Goal: Task Accomplishment & Management: Complete application form

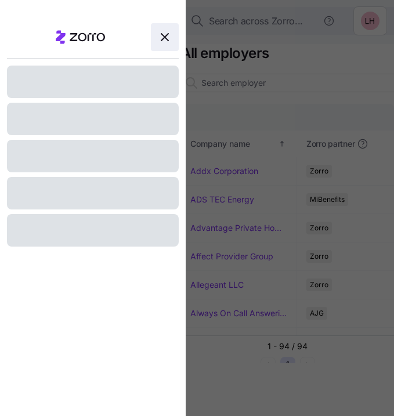
click at [160, 39] on icon "button" at bounding box center [165, 37] width 14 height 14
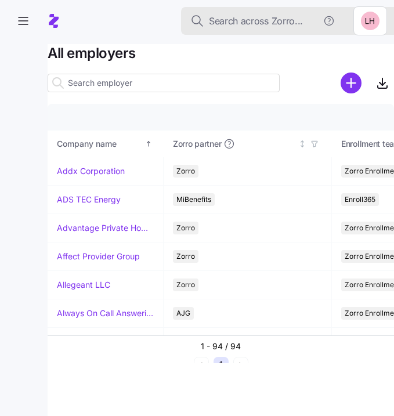
click at [285, 21] on span "Search across Zorro..." at bounding box center [256, 21] width 94 height 15
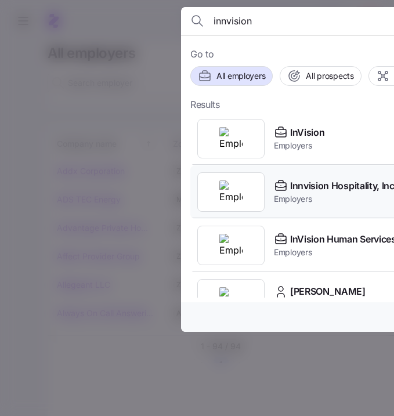
type input "innvision"
click at [317, 196] on span "Employers" at bounding box center [334, 199] width 121 height 12
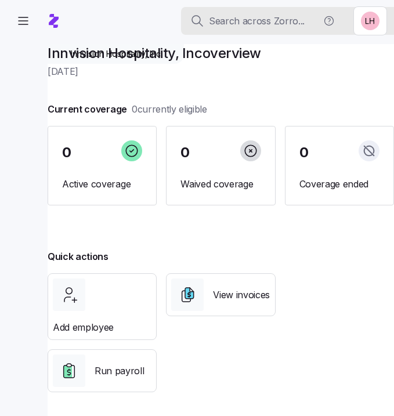
click at [241, 19] on span "Search across Zorro..." at bounding box center [257, 21] width 96 height 15
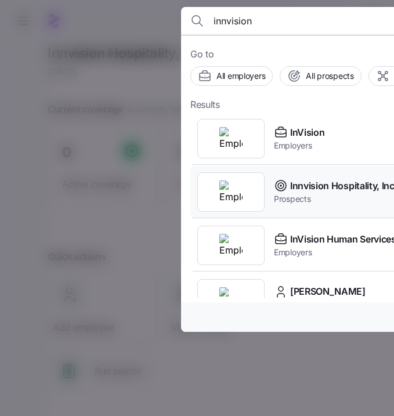
type input "innvision"
click at [332, 186] on span "Innvision Hospitality, Inc" at bounding box center [342, 186] width 104 height 15
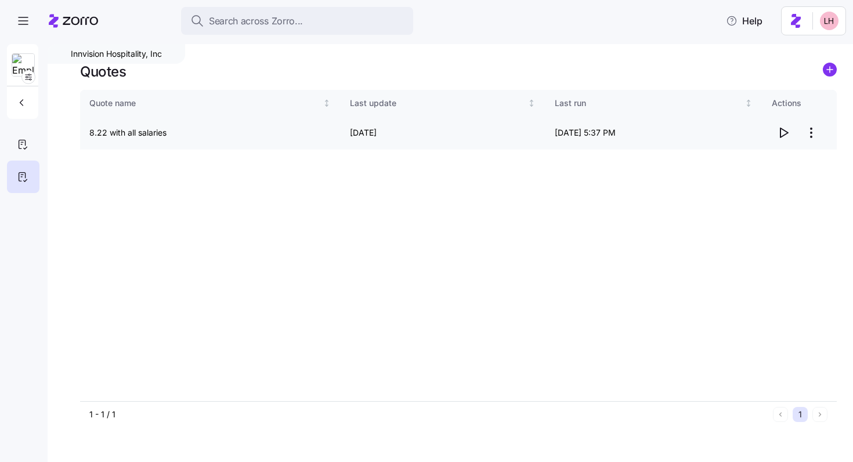
click at [393, 135] on icon "button" at bounding box center [783, 133] width 14 height 14
click at [393, 74] on circle "add icon" at bounding box center [829, 69] width 13 height 13
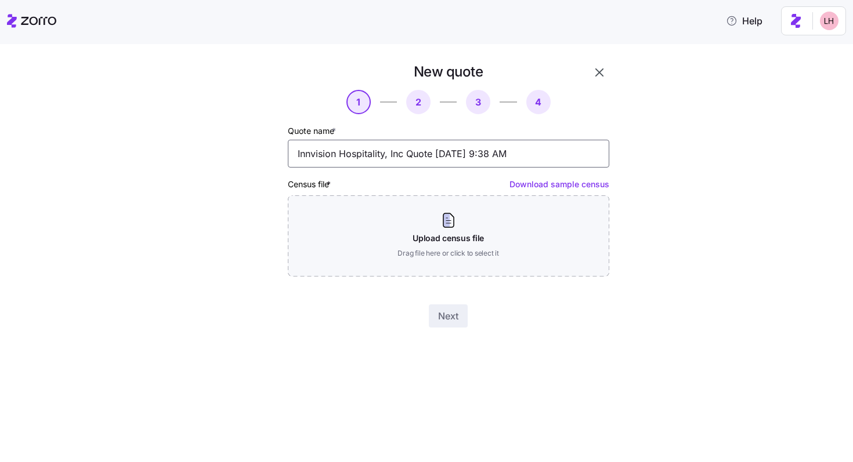
click at [389, 150] on input "Innvision Hospitality, Inc Quote 09/02/2025 9:38 AM" at bounding box center [448, 154] width 321 height 28
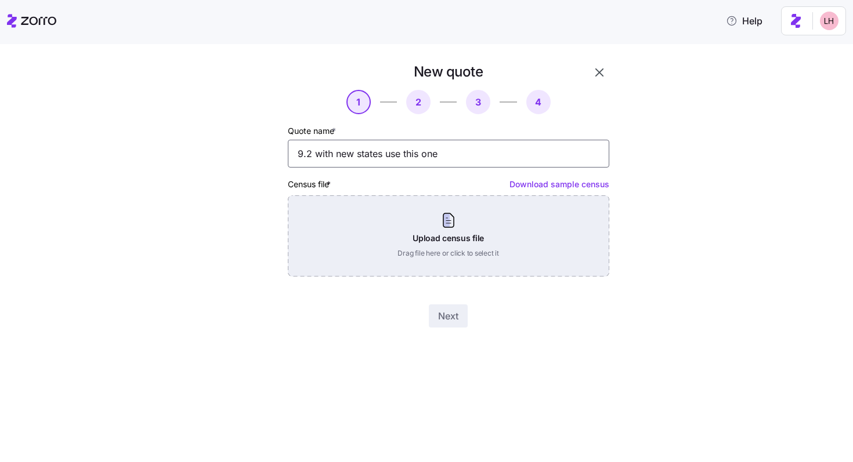
type input "9.2 with new states use this one"
click at [393, 244] on div "Upload census file Drag file here or click to select it" at bounding box center [448, 236] width 321 height 81
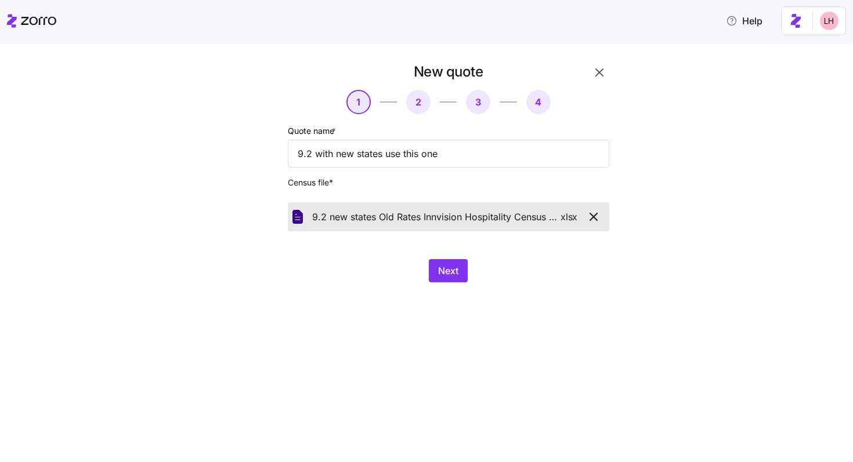
click at [393, 285] on div "New quote 1 2 3 4 Quote name * 9.2 with new states use this one Census file * 9…" at bounding box center [434, 180] width 406 height 234
click at [393, 280] on button "Next" at bounding box center [448, 270] width 39 height 23
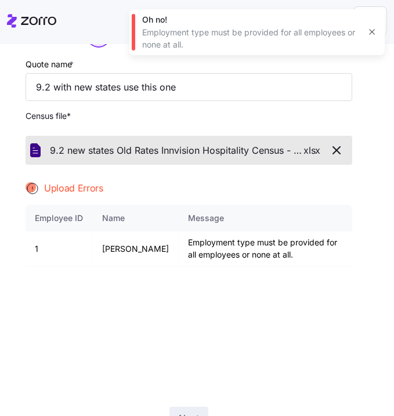
scroll to position [75, 0]
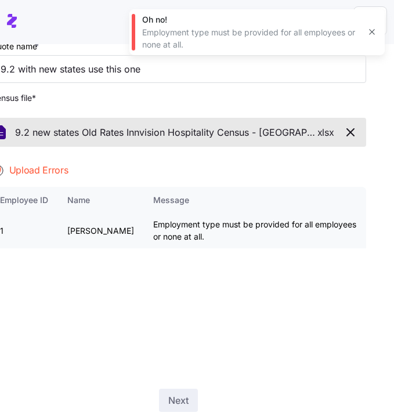
click at [305, 238] on td "Employment type must be provided for all employees or none at all." at bounding box center [255, 230] width 222 height 35
click at [343, 133] on icon "button" at bounding box center [350, 132] width 14 height 14
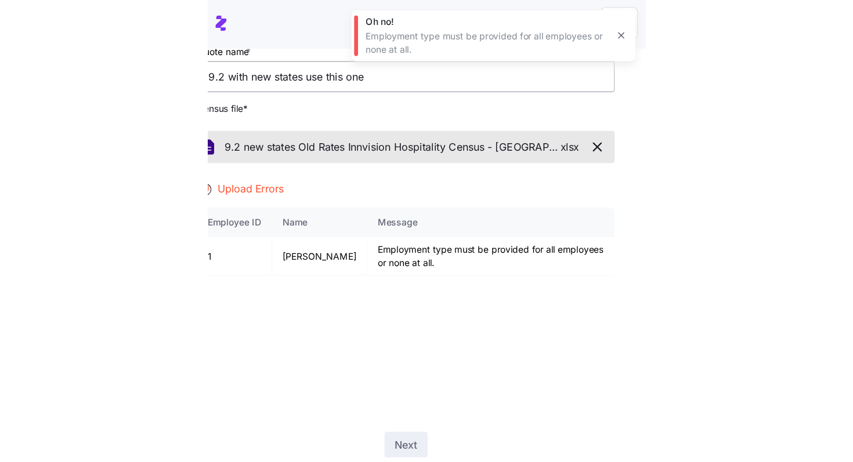
scroll to position [0, 0]
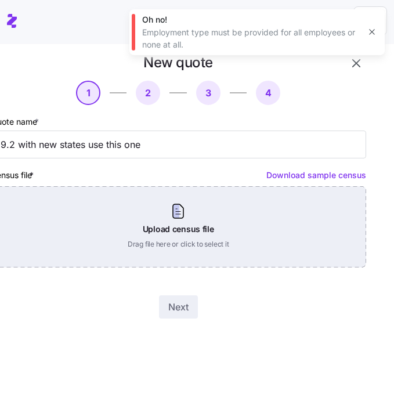
click at [192, 242] on div "Upload census file Drag file here or click to select it" at bounding box center [178, 226] width 375 height 81
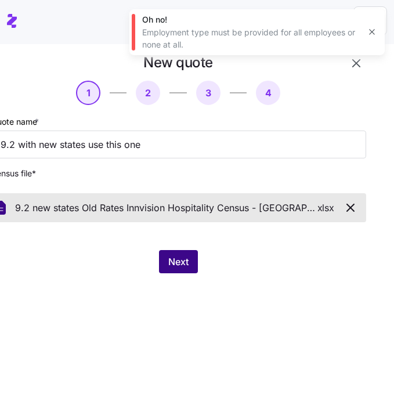
click at [179, 259] on span "Next" at bounding box center [178, 262] width 20 height 14
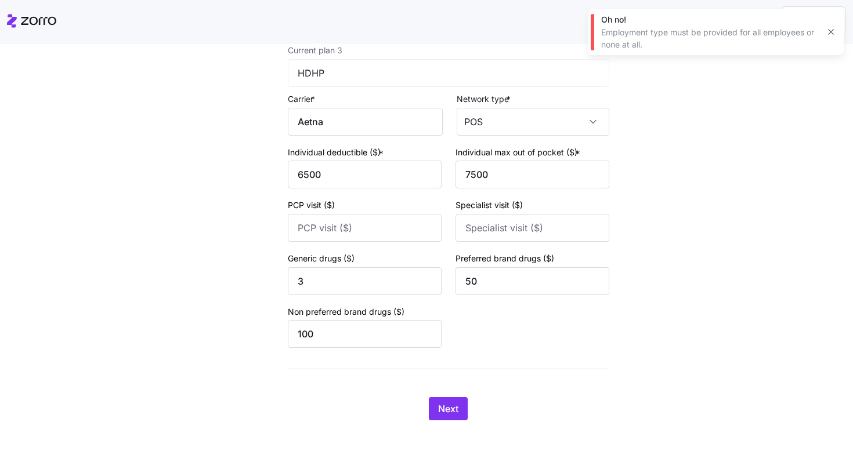
scroll to position [781, 0]
click at [393, 415] on button "Next" at bounding box center [448, 408] width 39 height 23
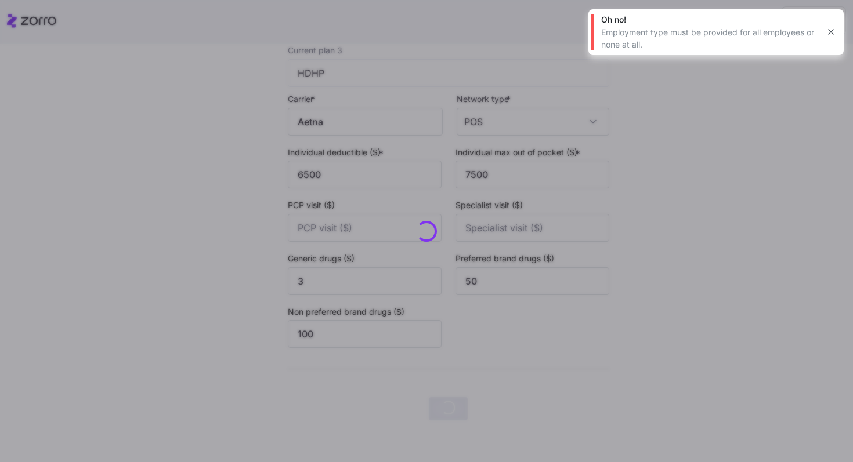
scroll to position [0, 0]
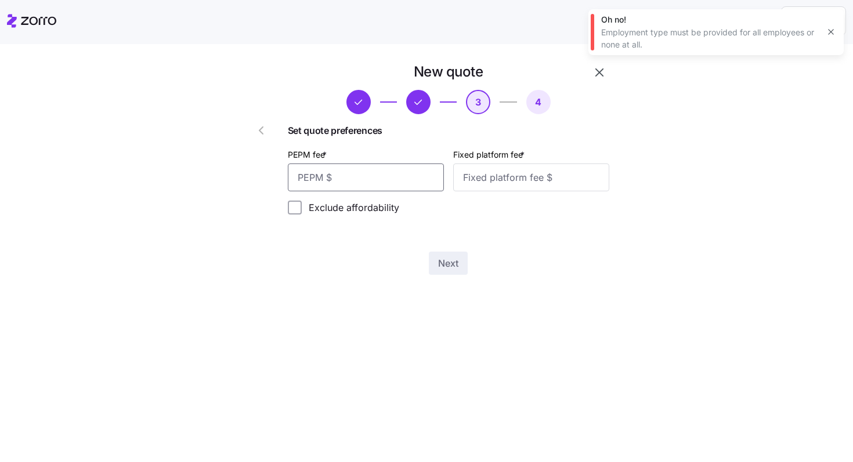
click at [392, 179] on input "PEPM fee *" at bounding box center [366, 178] width 156 height 28
type input "70"
click at [393, 181] on input "Fixed platform fee *" at bounding box center [531, 178] width 156 height 28
type input "100"
click at [393, 260] on button "Next" at bounding box center [448, 263] width 39 height 23
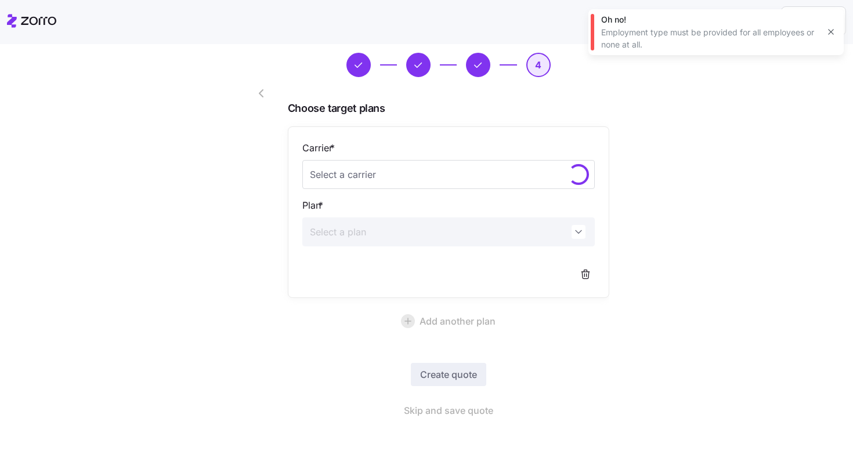
scroll to position [37, 0]
click at [393, 407] on span "Skip and save quote" at bounding box center [448, 411] width 89 height 14
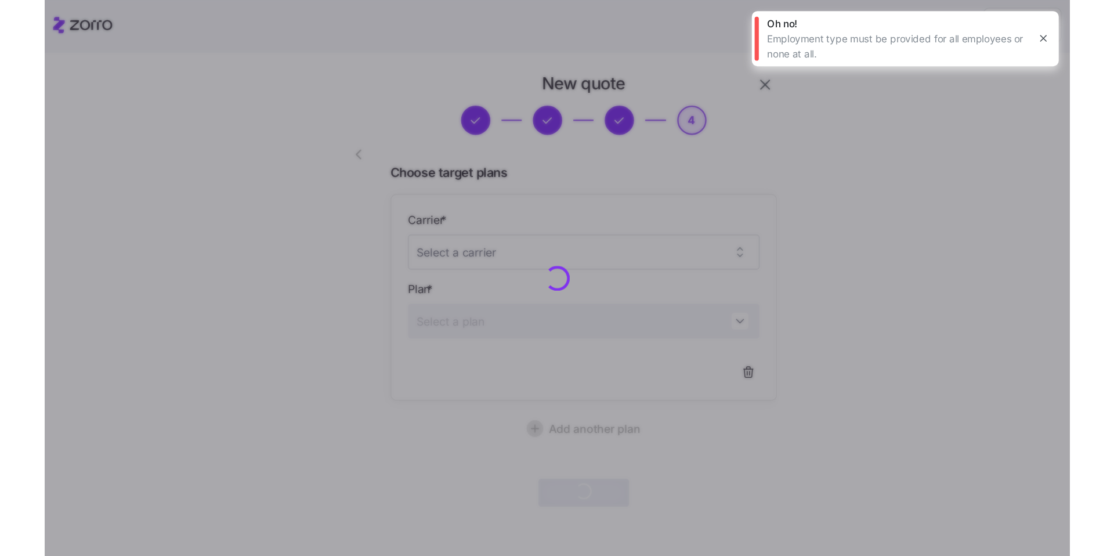
scroll to position [2, 0]
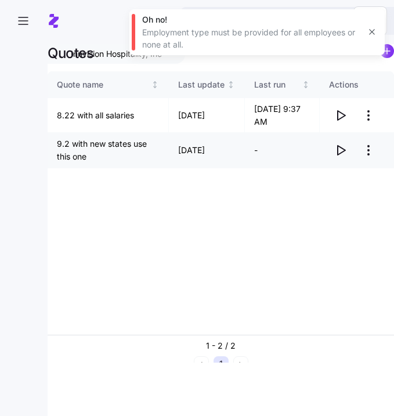
click at [341, 154] on icon "button" at bounding box center [341, 150] width 14 height 14
click at [369, 116] on html "Search across Zorro... Innvision Hospitality, Inc Quotes Quote name Last update…" at bounding box center [197, 204] width 394 height 409
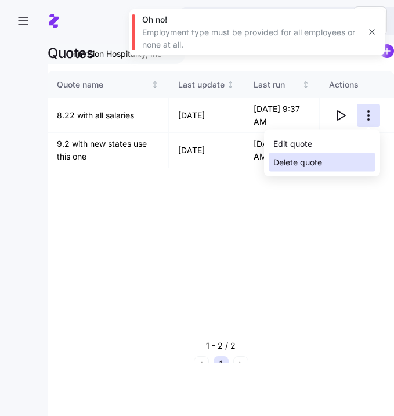
click at [329, 158] on div "Delete quote" at bounding box center [322, 162] width 107 height 19
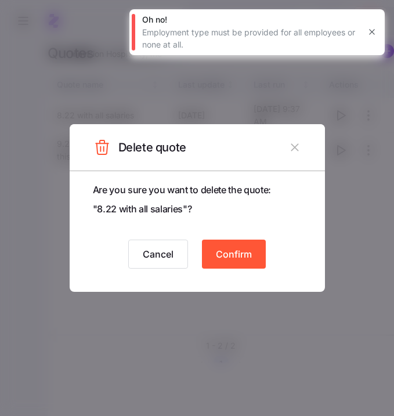
click at [237, 258] on span "Confirm" at bounding box center [234, 254] width 36 height 14
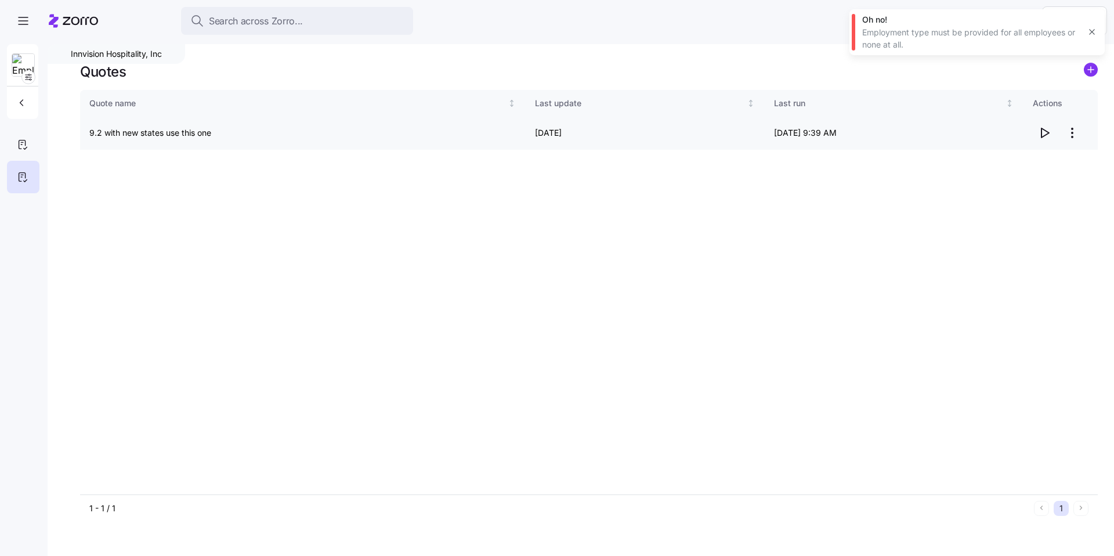
click at [393, 135] on html "Search across Zorro... Help Innvision Hospitality, Inc Quotes Quote name Last u…" at bounding box center [557, 274] width 1114 height 549
click at [393, 267] on html "Search across Zorro... Help Innvision Hospitality, Inc Quotes Quote name Last u…" at bounding box center [557, 274] width 1114 height 549
click at [21, 101] on icon "button" at bounding box center [22, 103] width 12 height 12
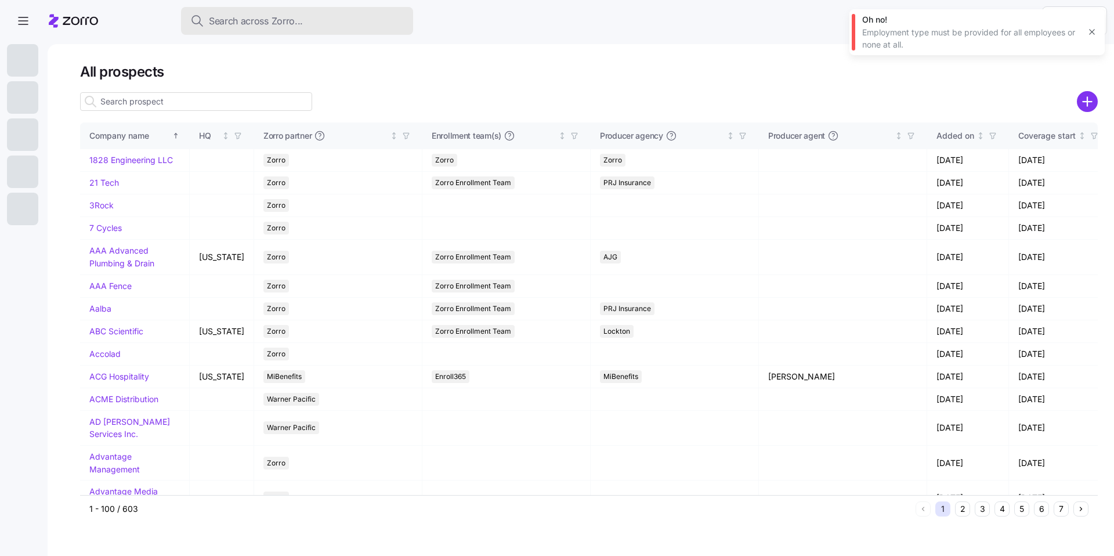
click at [325, 24] on div "Search across Zorro..." at bounding box center [296, 21] width 213 height 15
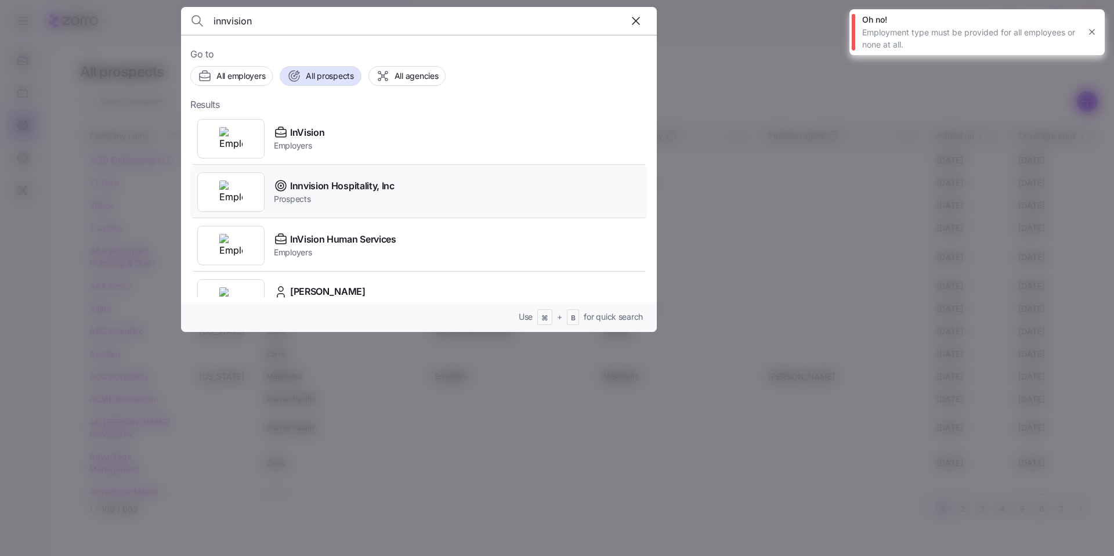
type input "innvision"
click at [378, 195] on span "Prospects" at bounding box center [334, 199] width 121 height 12
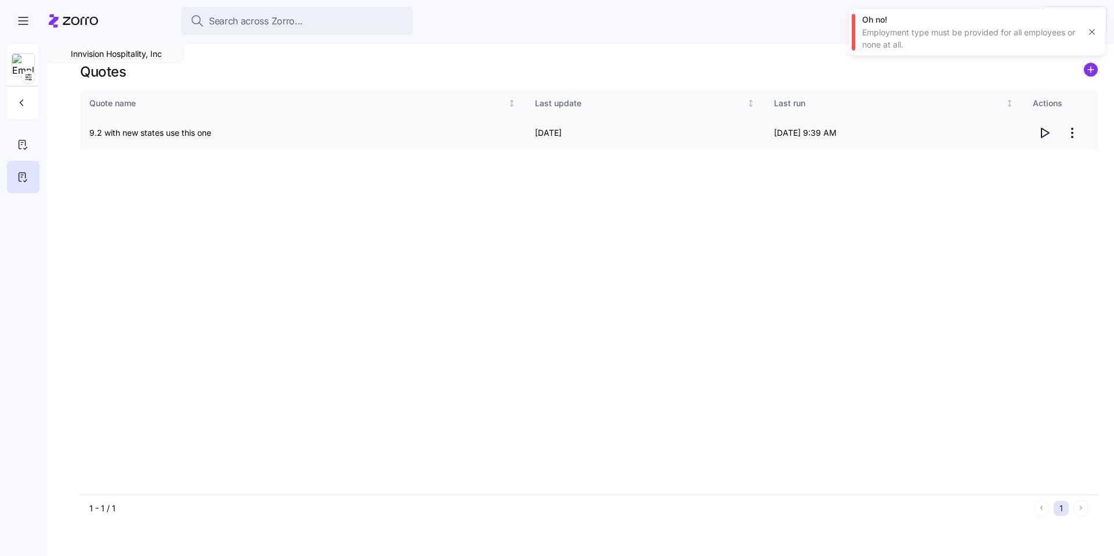
click at [393, 132] on html "Search across Zorro... Help Innvision Hospitality, Inc Quotes Quote name Last u…" at bounding box center [557, 274] width 1114 height 549
click at [393, 269] on html "Search across Zorro... Help Innvision Hospitality, Inc Quotes Quote name Last u…" at bounding box center [557, 274] width 1114 height 549
click at [28, 103] on span "button" at bounding box center [23, 103] width 14 height 12
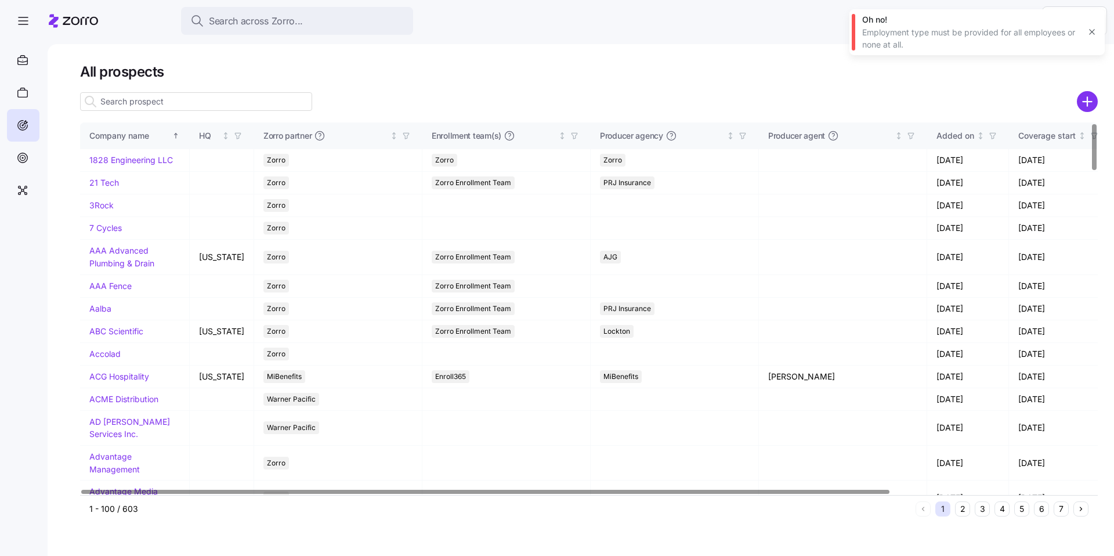
click at [158, 105] on input at bounding box center [196, 101] width 232 height 19
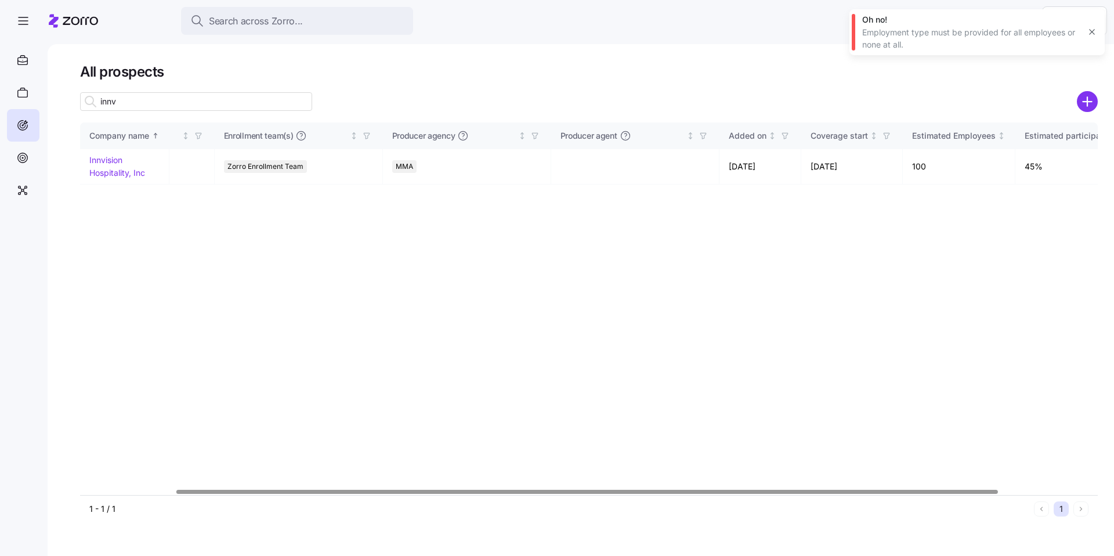
scroll to position [0, 231]
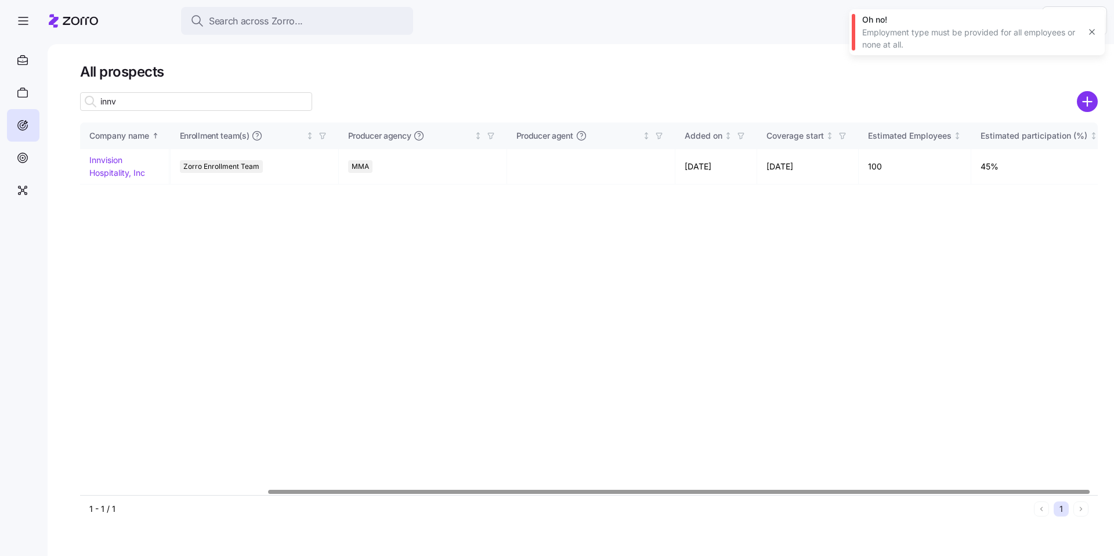
click at [393, 415] on div at bounding box center [678, 492] width 821 height 4
type input "innv"
click at [105, 160] on link "Innvision Hospitality, Inc" at bounding box center [117, 166] width 56 height 23
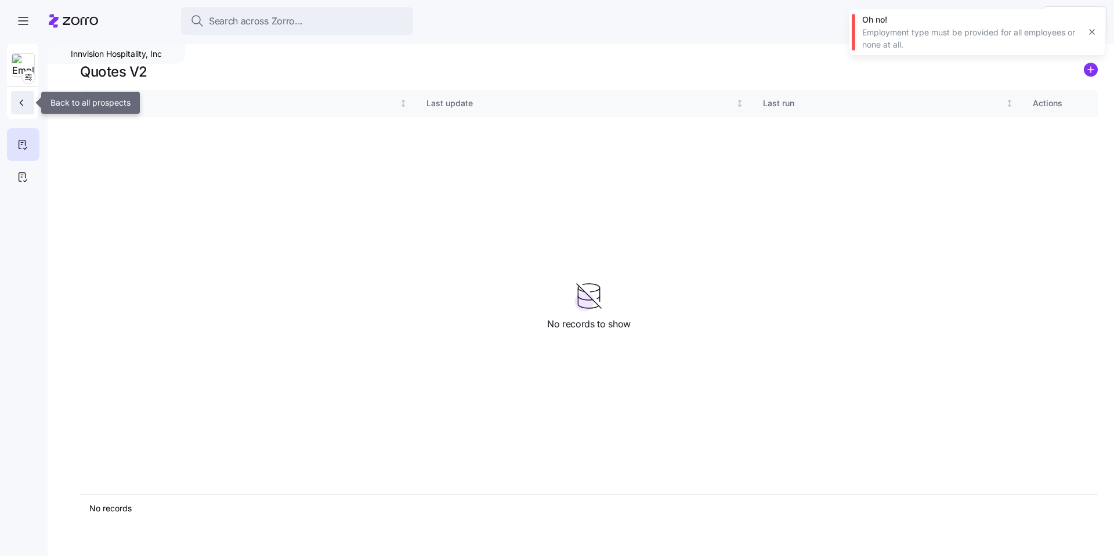
click at [30, 104] on button "button" at bounding box center [22, 102] width 23 height 23
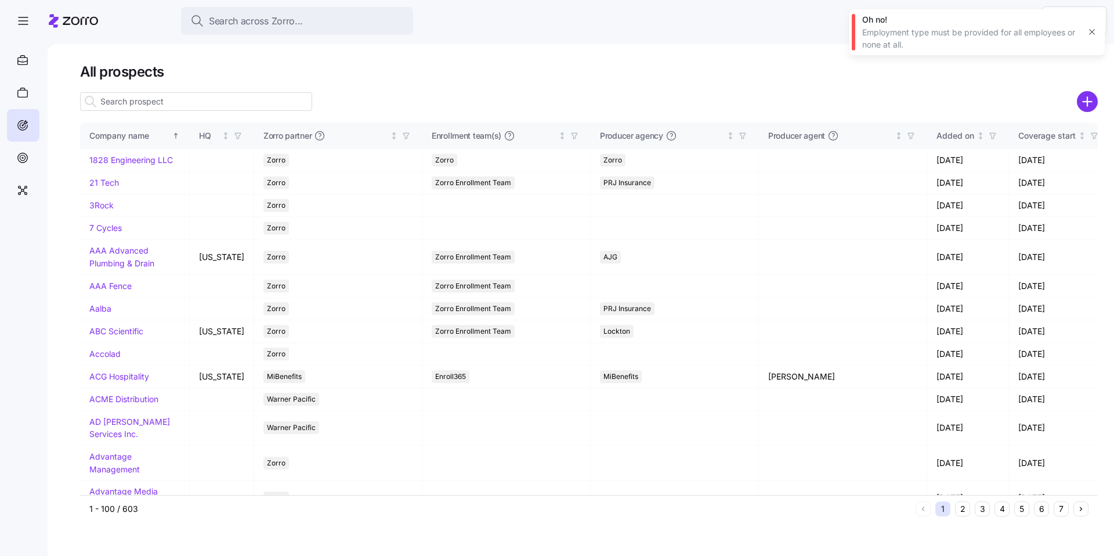
click at [132, 107] on input at bounding box center [196, 101] width 232 height 19
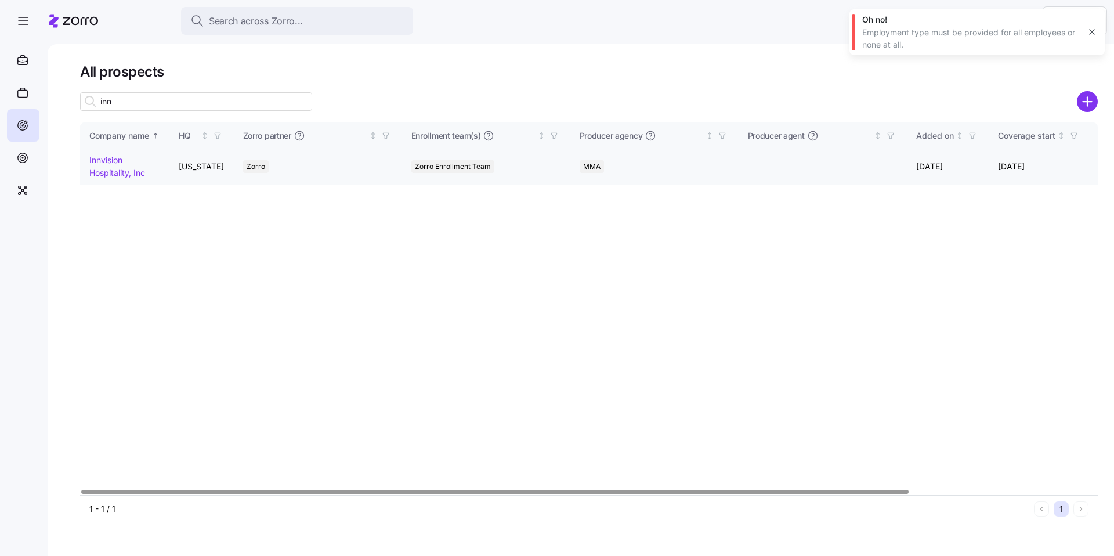
type input "inn"
click at [393, 415] on div at bounding box center [494, 492] width 827 height 4
click at [393, 33] on icon "button" at bounding box center [1091, 31] width 9 height 9
click at [171, 204] on div "Company name HQ Zorro partner Enrollment team(s) Producer agency Producer agent…" at bounding box center [589, 308] width 1018 height 372
click at [393, 415] on div at bounding box center [494, 492] width 827 height 4
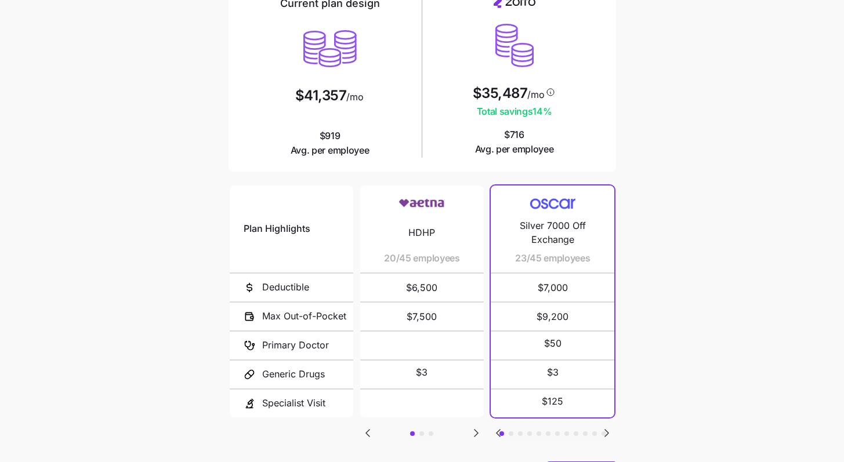
scroll to position [171, 0]
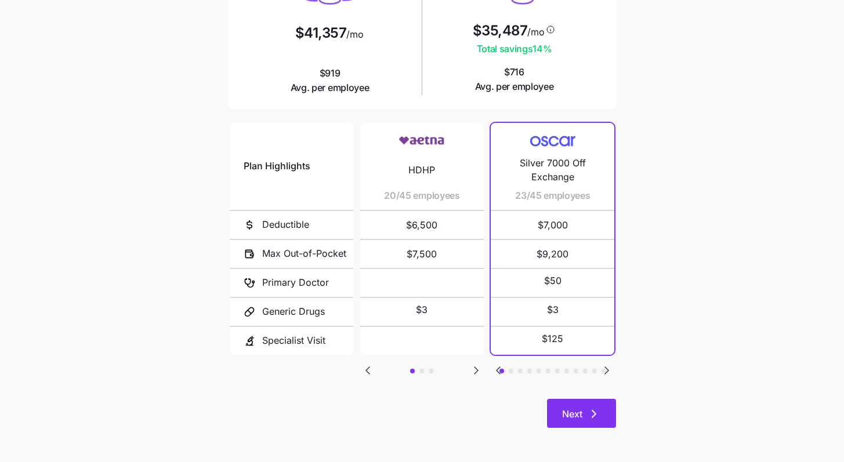
click at [594, 410] on icon "button" at bounding box center [594, 414] width 14 height 14
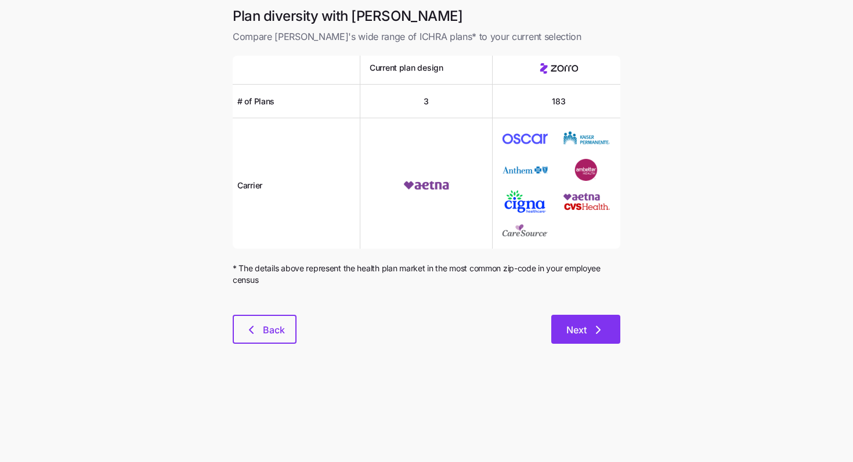
click at [587, 327] on span "Next" at bounding box center [585, 330] width 39 height 14
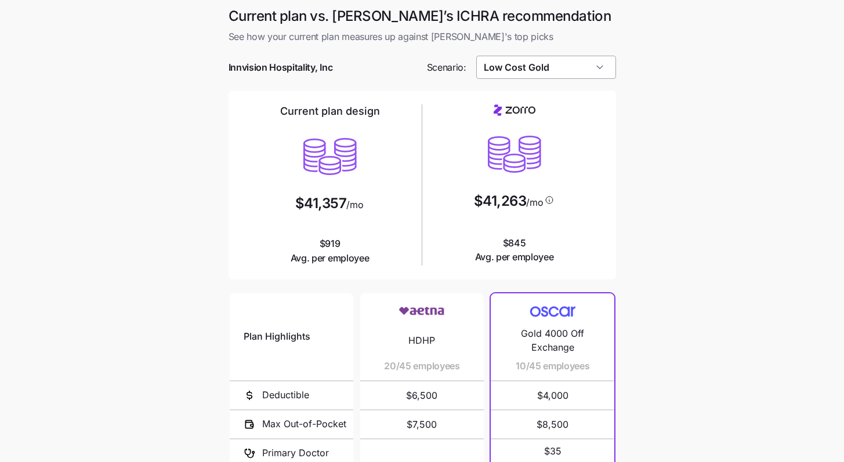
click at [393, 72] on input "Low Cost Gold" at bounding box center [546, 67] width 140 height 23
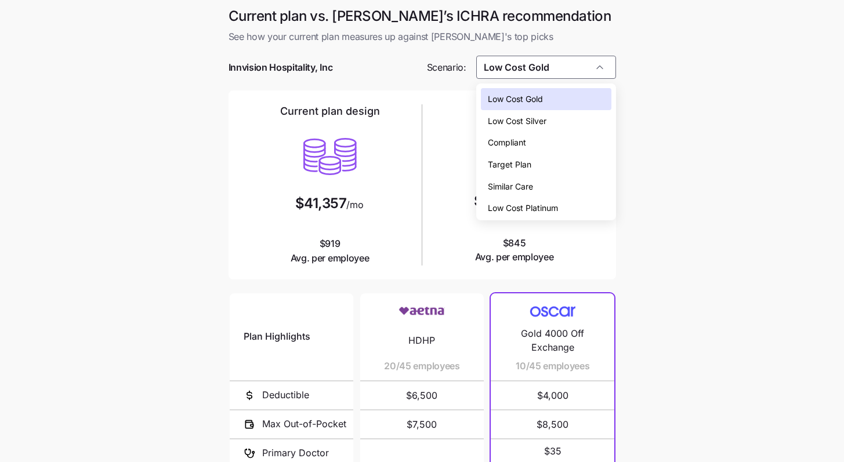
click at [393, 124] on span "Low Cost Silver" at bounding box center [517, 121] width 59 height 13
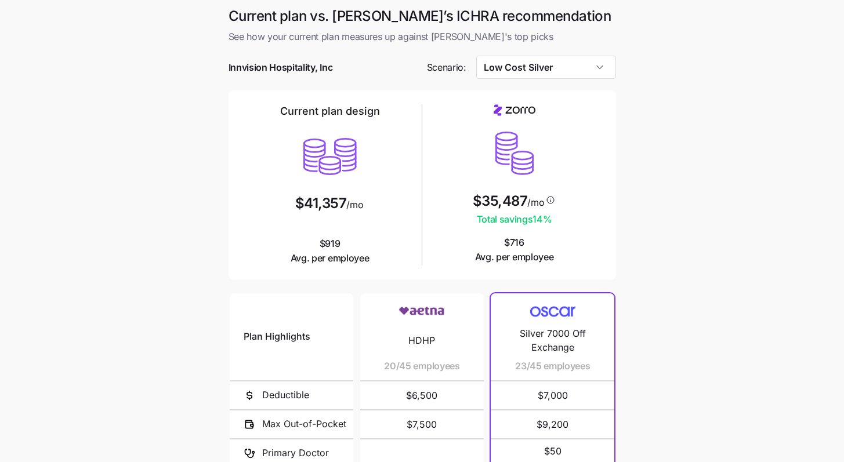
type input "Low Cost Silver"
click at [393, 215] on main "Current plan vs. Zorro’s ICHRA recommendation See how your current plan measure…" at bounding box center [422, 316] width 844 height 633
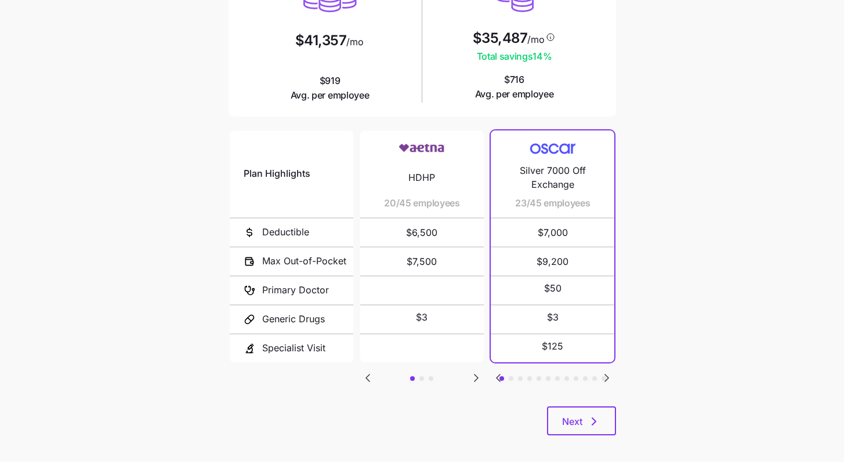
scroll to position [171, 0]
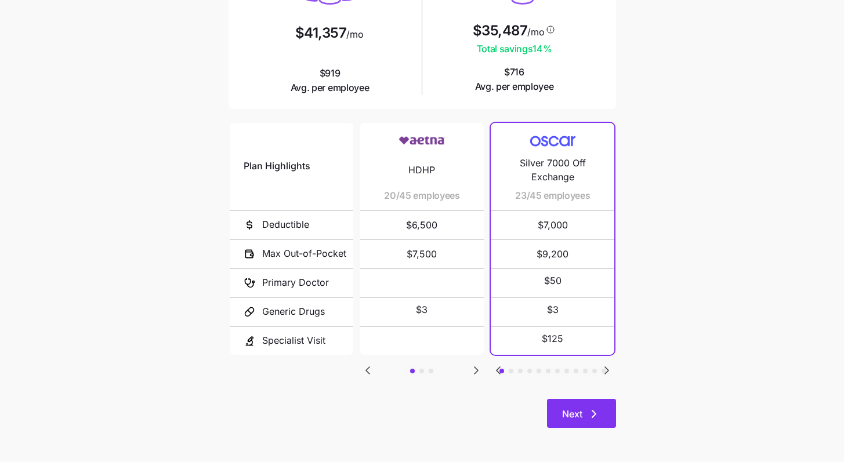
click at [393, 407] on button "Next" at bounding box center [581, 413] width 69 height 29
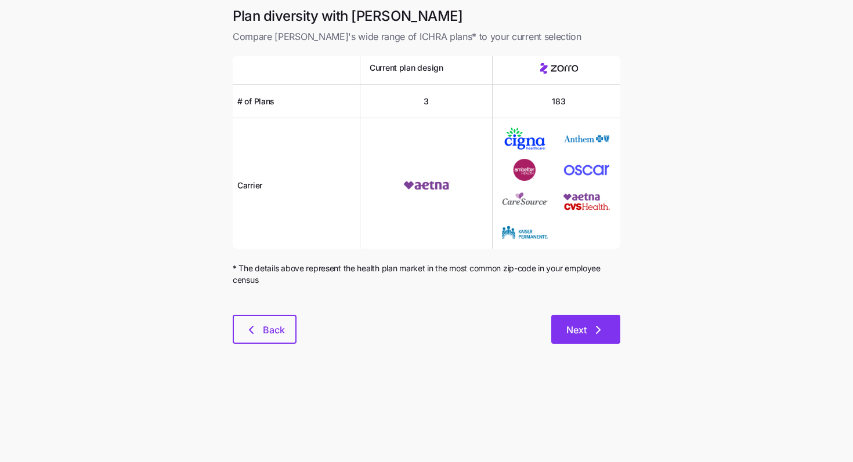
click at [393, 338] on button "Next" at bounding box center [585, 329] width 69 height 29
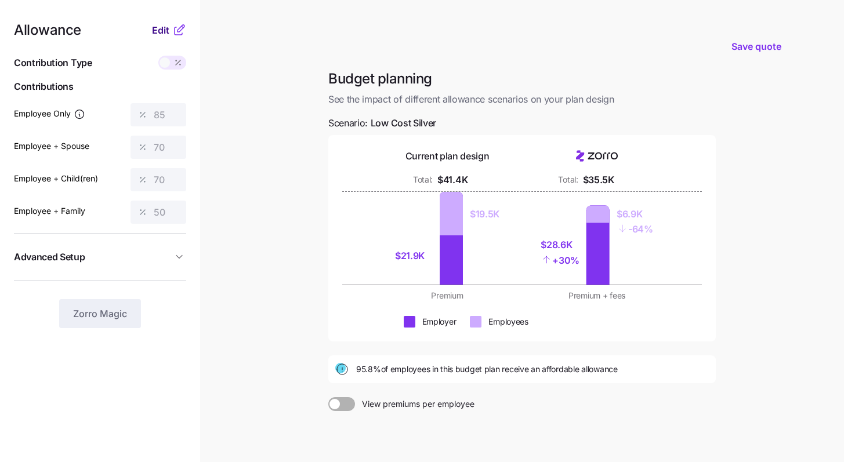
click at [161, 32] on span "Edit" at bounding box center [160, 30] width 17 height 14
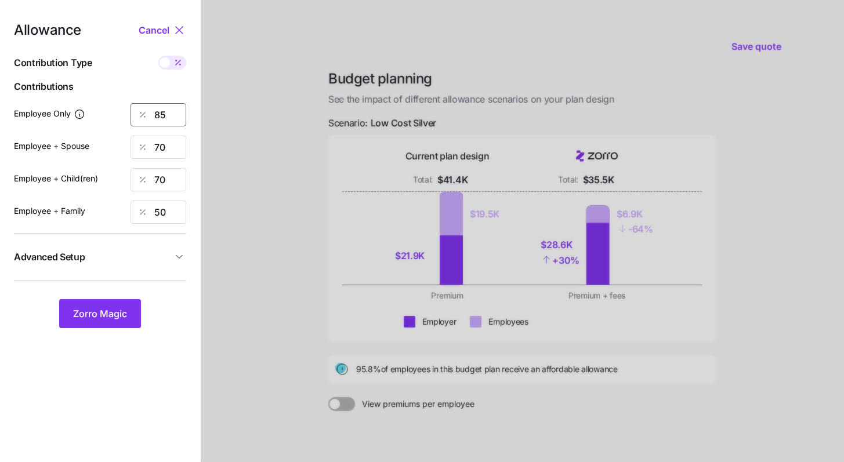
drag, startPoint x: 149, startPoint y: 115, endPoint x: 95, endPoint y: 105, distance: 55.5
click at [108, 107] on div "Employee Only 85" at bounding box center [100, 114] width 172 height 23
type input "75"
drag, startPoint x: 156, startPoint y: 147, endPoint x: 137, endPoint y: 143, distance: 18.9
click at [110, 139] on div "Employee + Spouse 70" at bounding box center [100, 147] width 172 height 23
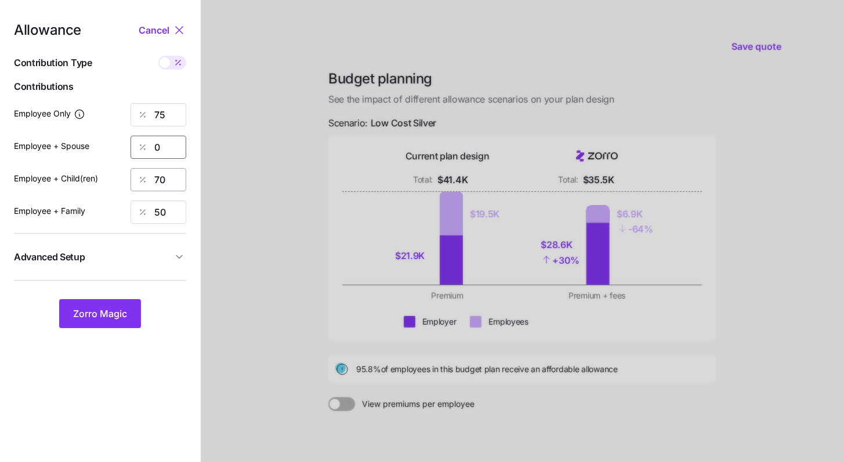
type input "0"
drag, startPoint x: 182, startPoint y: 183, endPoint x: 132, endPoint y: 179, distance: 50.1
click at [133, 179] on div "70" at bounding box center [159, 179] width 56 height 23
type input "0"
drag, startPoint x: 162, startPoint y: 219, endPoint x: 125, endPoint y: 212, distance: 38.3
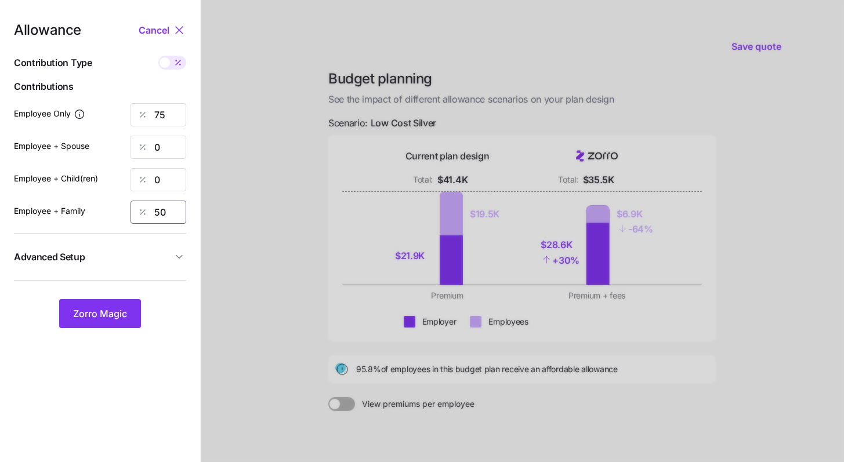
click at [132, 212] on div "50" at bounding box center [159, 212] width 56 height 23
type input "0"
click at [109, 314] on span "Zorro Magic" at bounding box center [100, 314] width 54 height 14
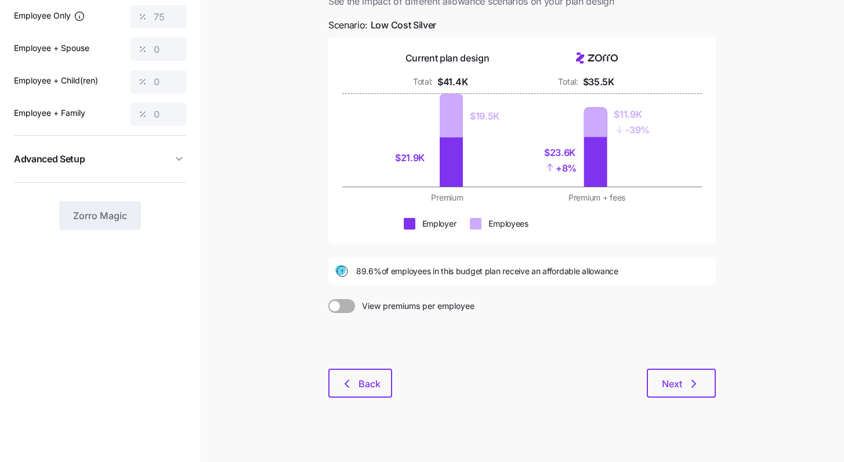
scroll to position [108, 0]
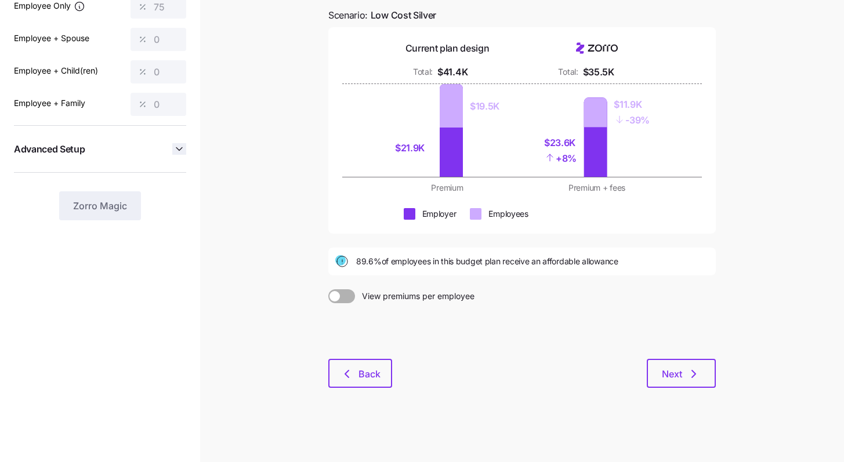
click at [176, 152] on icon "button" at bounding box center [179, 149] width 12 height 12
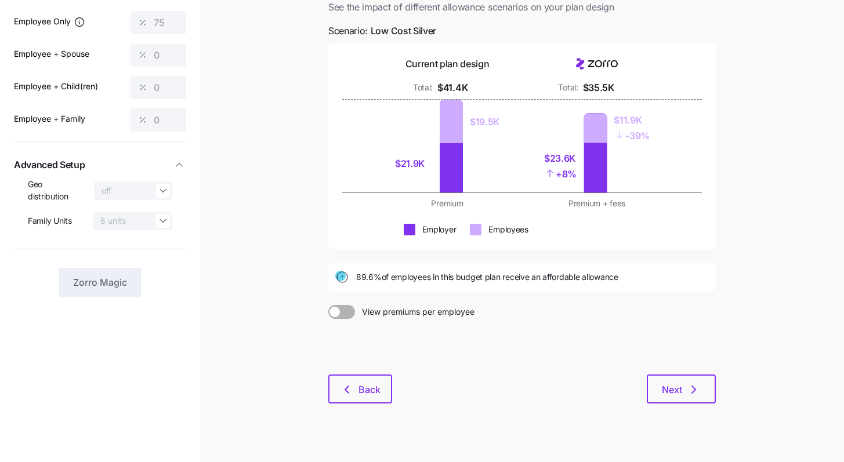
scroll to position [0, 0]
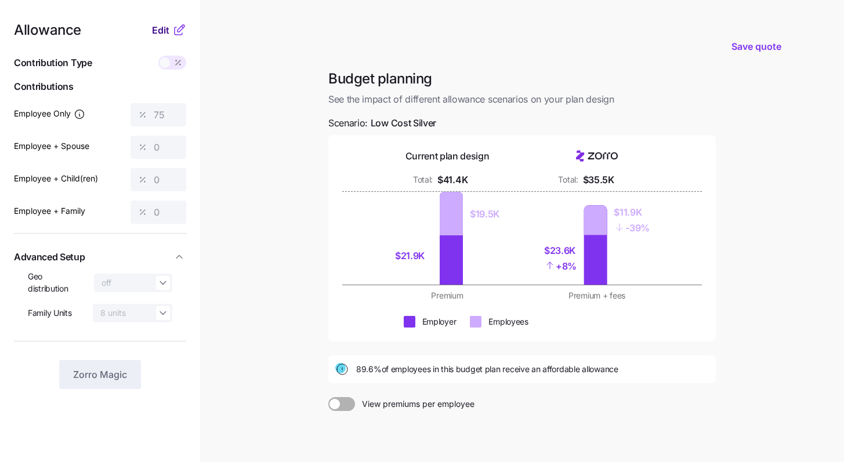
click at [157, 36] on span "Edit" at bounding box center [160, 30] width 17 height 14
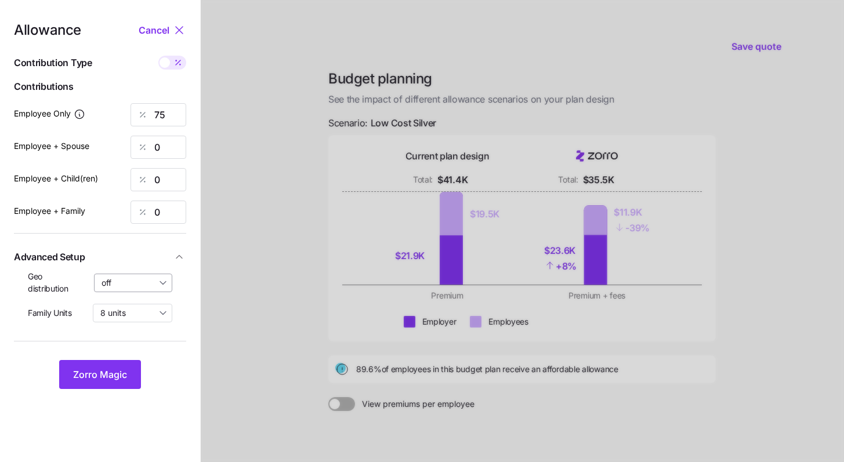
click at [145, 278] on input "off" at bounding box center [133, 283] width 79 height 19
click at [124, 354] on span "By state (12)" at bounding box center [129, 350] width 48 height 13
type input "By state (12)"
click at [123, 375] on span "Zorro Magic" at bounding box center [100, 375] width 54 height 14
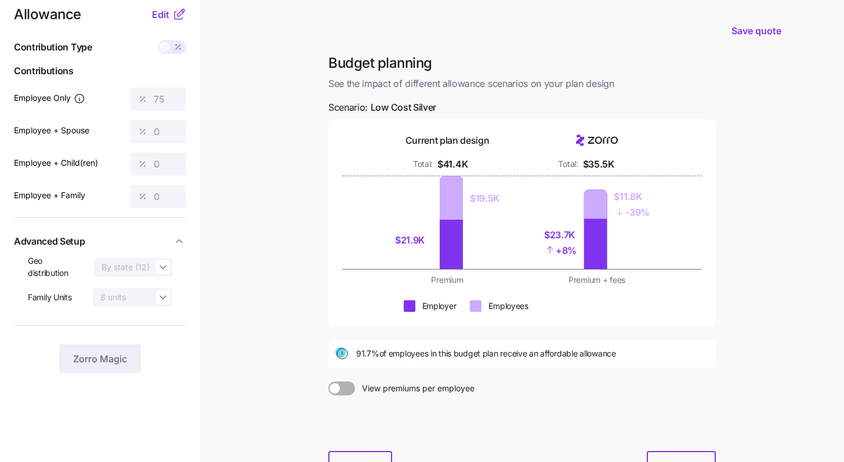
scroll to position [108, 0]
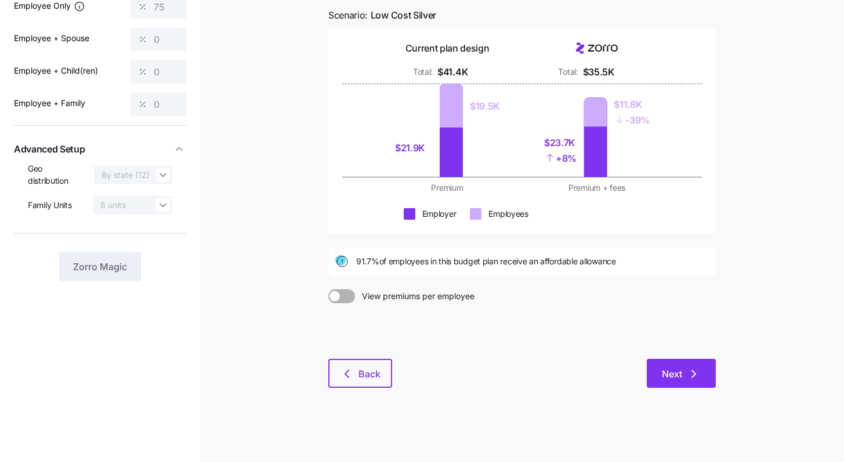
click at [393, 385] on button "Next" at bounding box center [681, 373] width 69 height 29
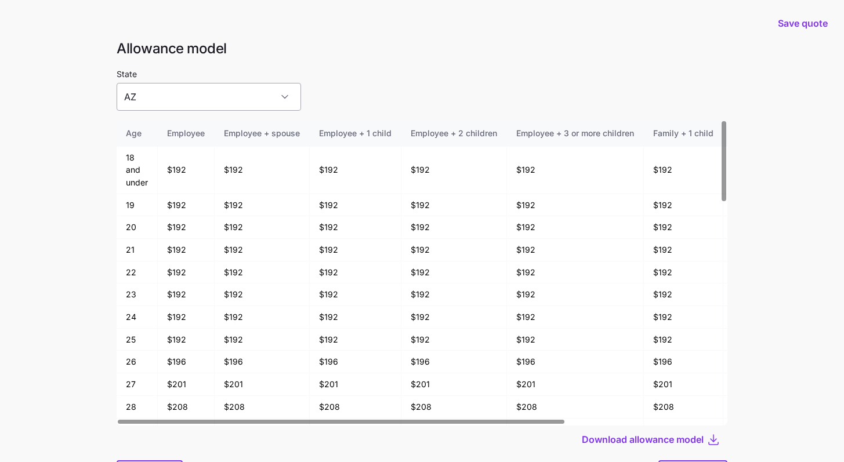
click at [236, 96] on input "AZ" at bounding box center [209, 97] width 184 height 28
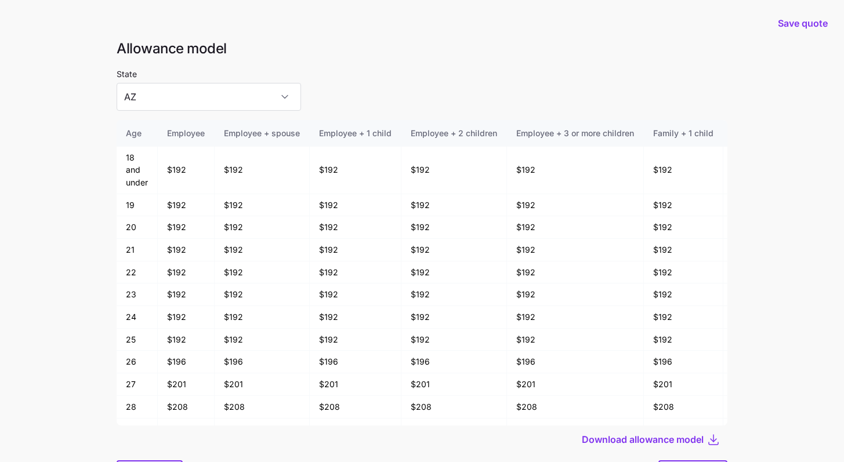
click at [393, 59] on main "Save quote Allowance model State AZ Age Employee Employee + spouse Employee + 1…" at bounding box center [422, 262] width 844 height 524
click at [393, 23] on span "Save quote" at bounding box center [803, 23] width 50 height 14
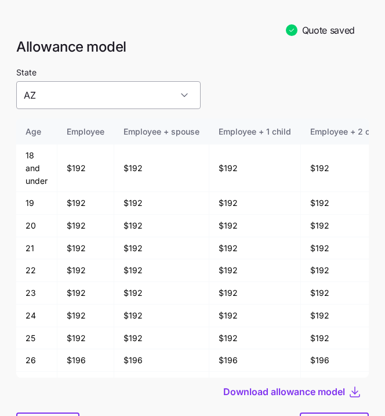
click at [134, 92] on input "AZ" at bounding box center [108, 95] width 184 height 28
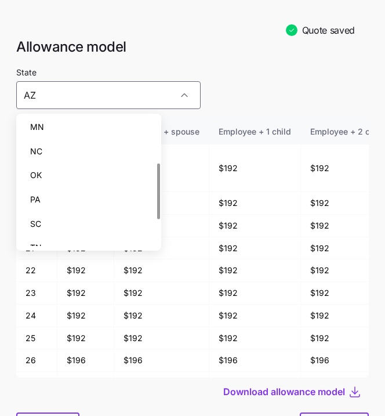
scroll to position [124, 0]
click at [81, 181] on div "PA" at bounding box center [89, 176] width 136 height 24
type input "PA"
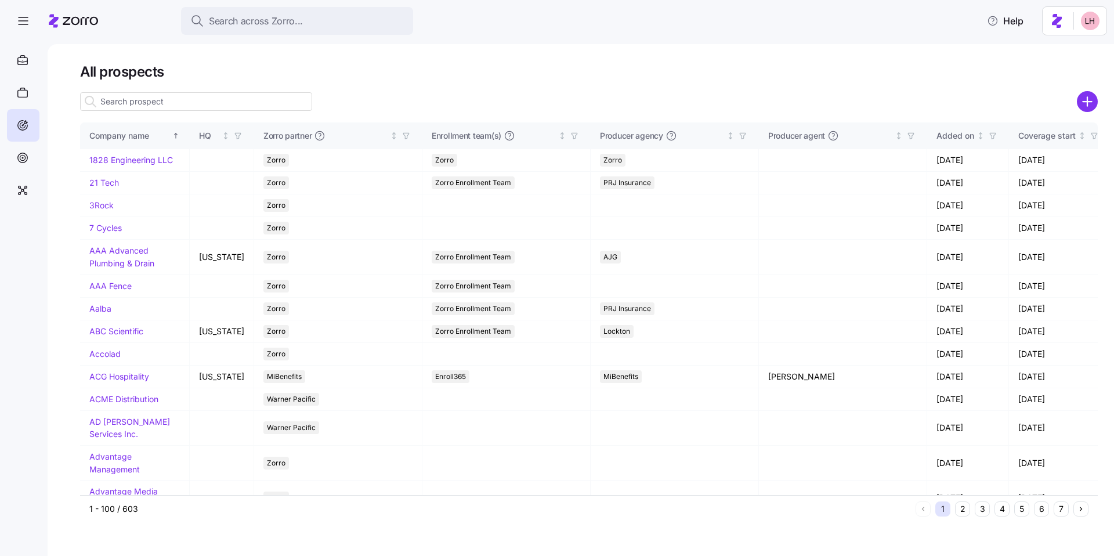
click at [166, 108] on input at bounding box center [196, 101] width 232 height 19
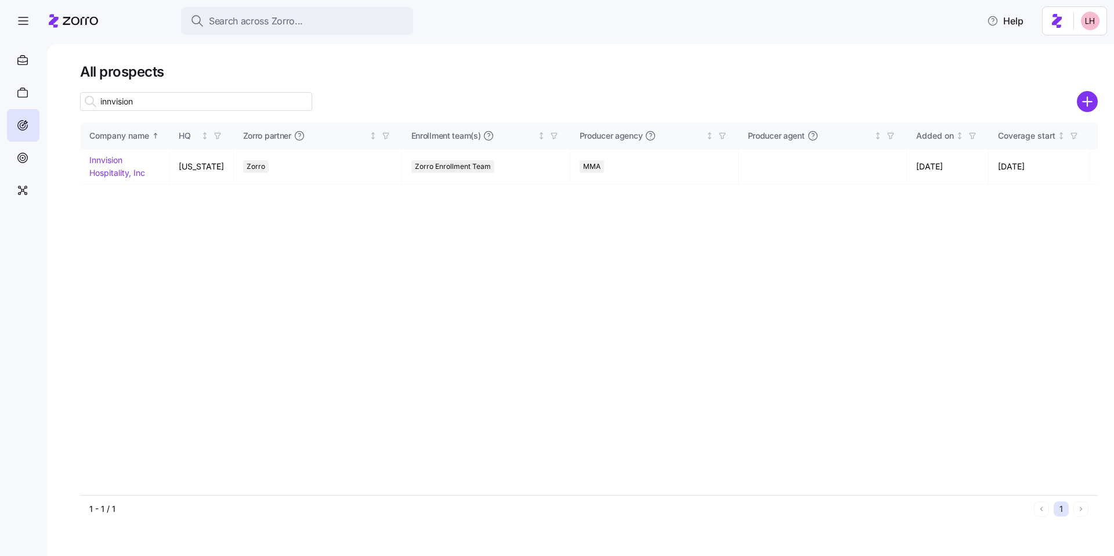
click at [167, 104] on input "innvision" at bounding box center [196, 101] width 232 height 19
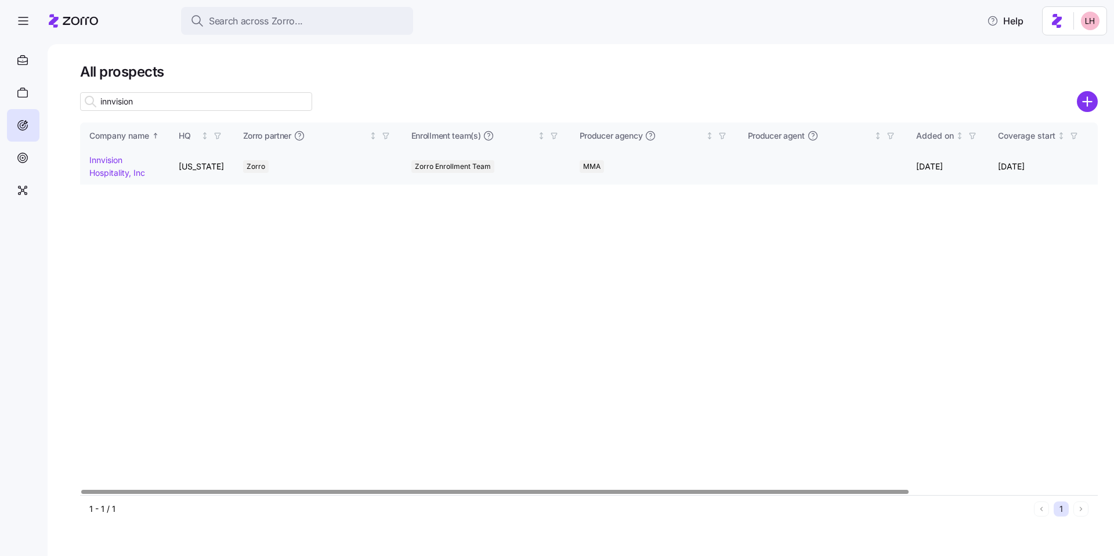
type input "innvision"
click at [108, 161] on link "Innvision Hospitality, Inc" at bounding box center [117, 166] width 56 height 23
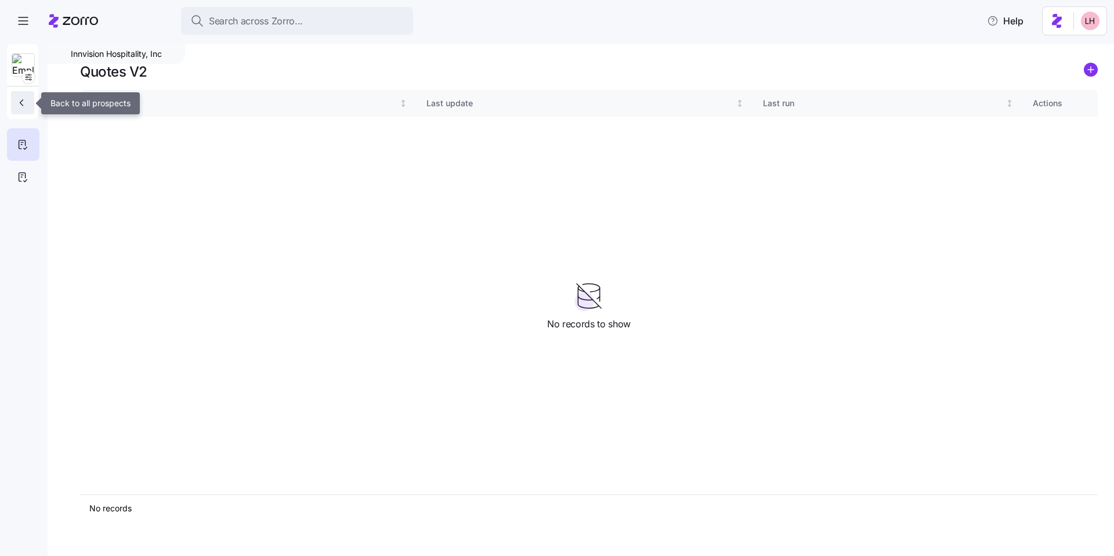
click at [29, 102] on span "button" at bounding box center [23, 103] width 14 height 12
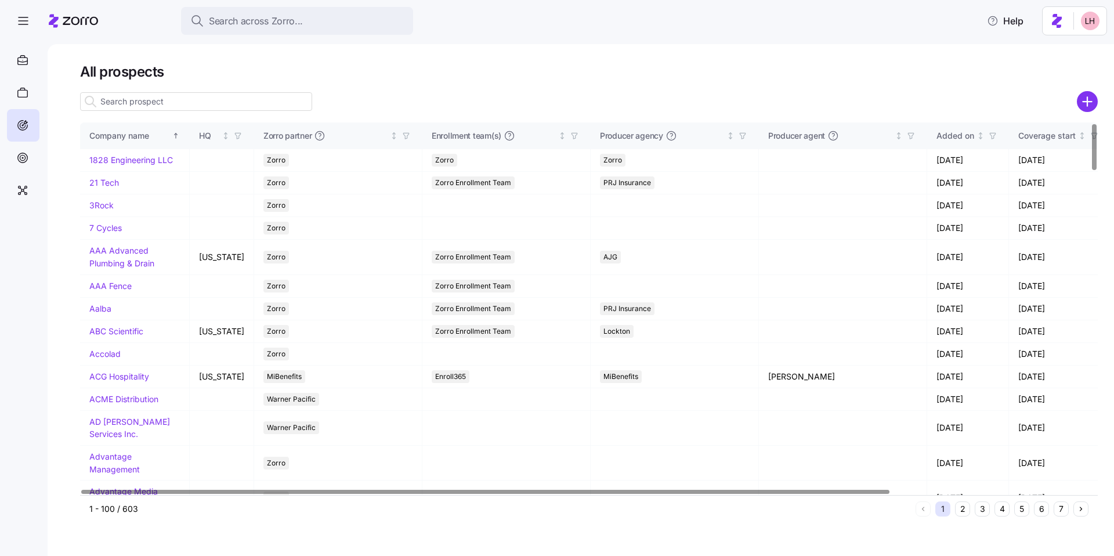
click at [334, 490] on div at bounding box center [485, 492] width 808 height 4
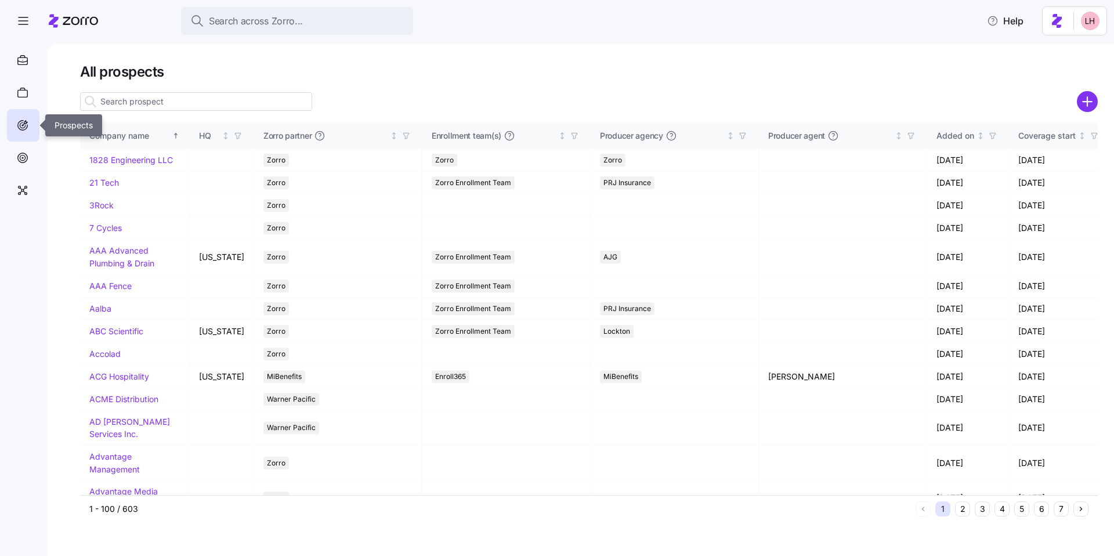
click at [21, 133] on div at bounding box center [23, 125] width 32 height 32
click at [144, 103] on input at bounding box center [196, 101] width 232 height 19
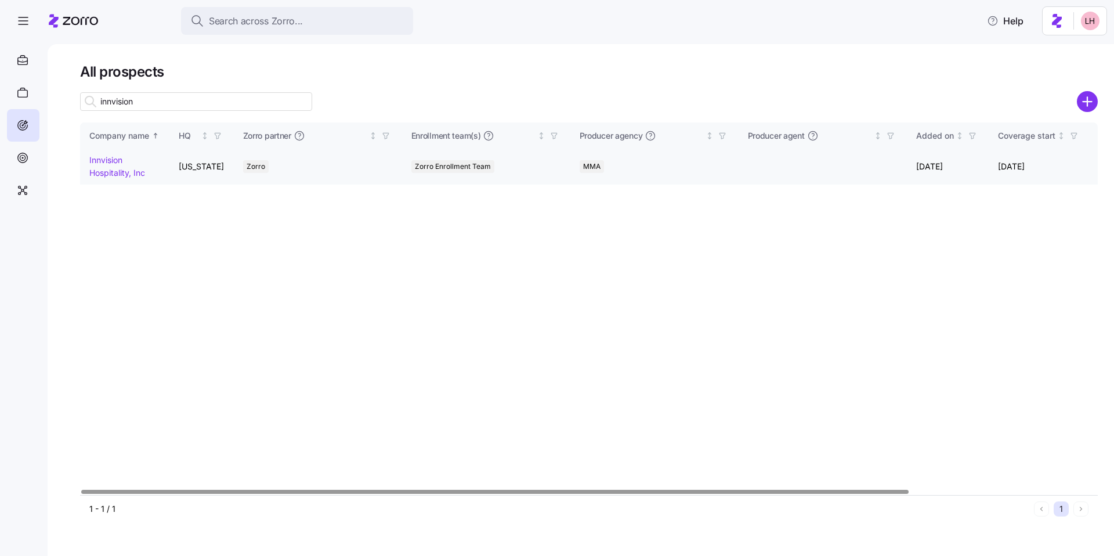
type input "innvision"
click at [347, 490] on div at bounding box center [494, 492] width 827 height 4
click at [328, 308] on div "Company name HQ Zorro partner Enrollment team(s) Producer agency Producer agent…" at bounding box center [589, 308] width 1018 height 372
click at [659, 490] on div at bounding box center [494, 492] width 827 height 4
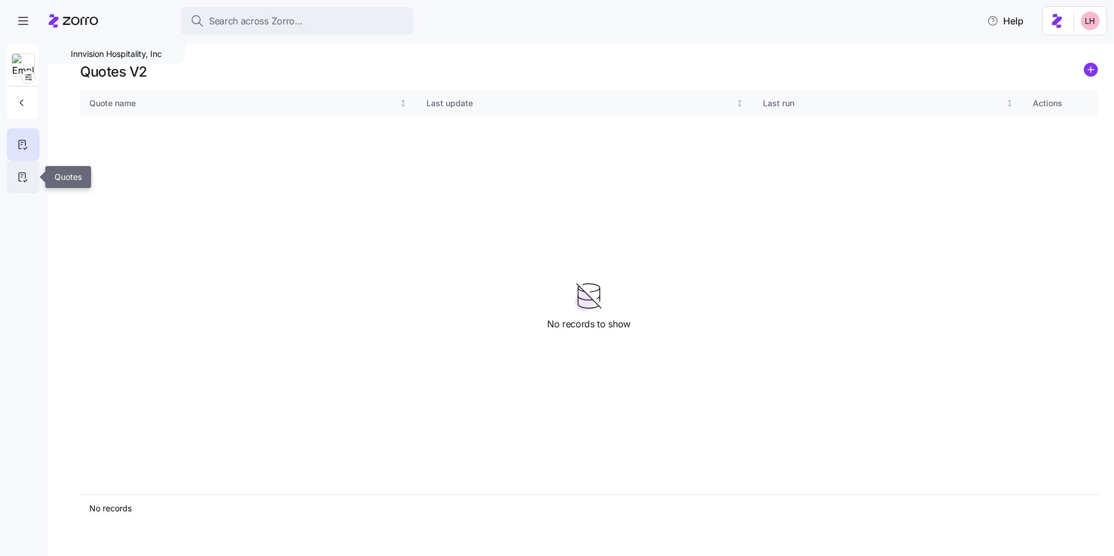
click at [21, 176] on icon at bounding box center [22, 177] width 13 height 14
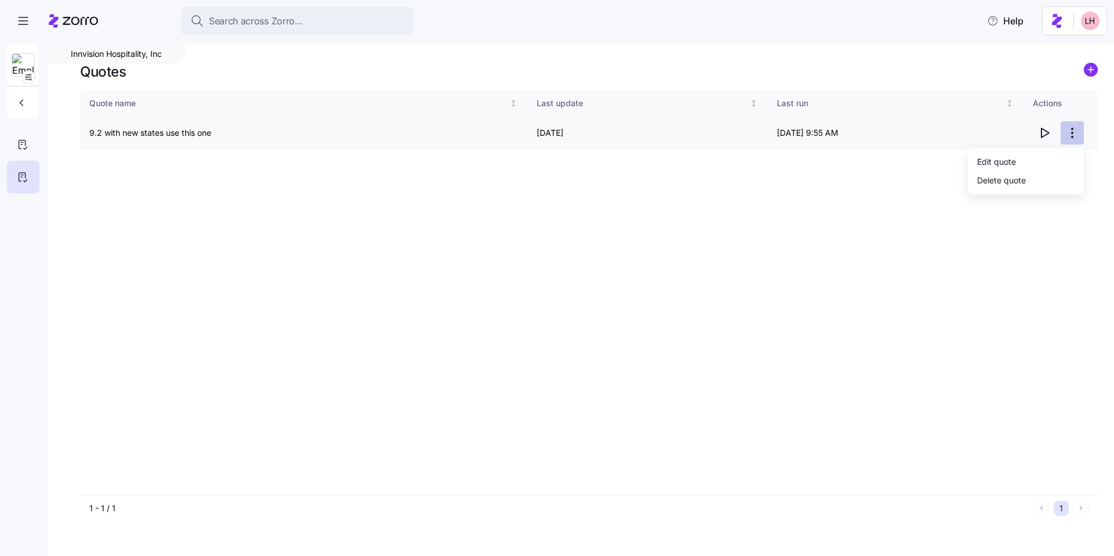
click at [1074, 133] on html "Search across Zorro... Help Innvision Hospitality, Inc Quotes Quote name Last u…" at bounding box center [557, 274] width 1114 height 549
click at [1086, 209] on html "Search across Zorro... Help Innvision Hospitality, Inc Quotes Quote name Last u…" at bounding box center [557, 274] width 1114 height 549
click at [151, 137] on td "9.2 with new states use this one" at bounding box center [303, 133] width 447 height 33
click at [263, 170] on div "Quote name Last update Last run Actions 9.2 with new states use this one [DATE]…" at bounding box center [589, 292] width 1018 height 404
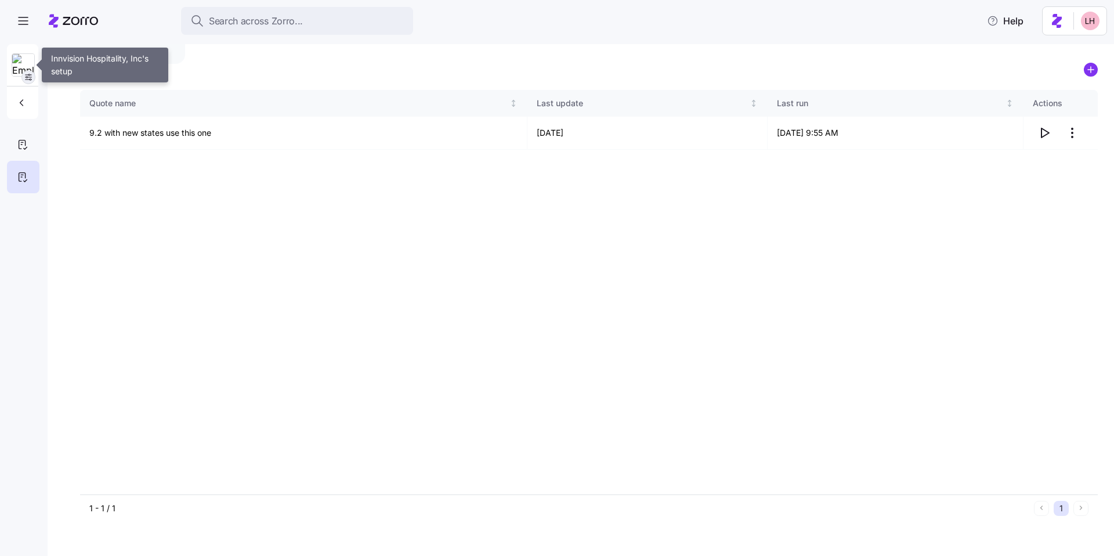
click at [25, 79] on icon "button" at bounding box center [28, 77] width 9 height 9
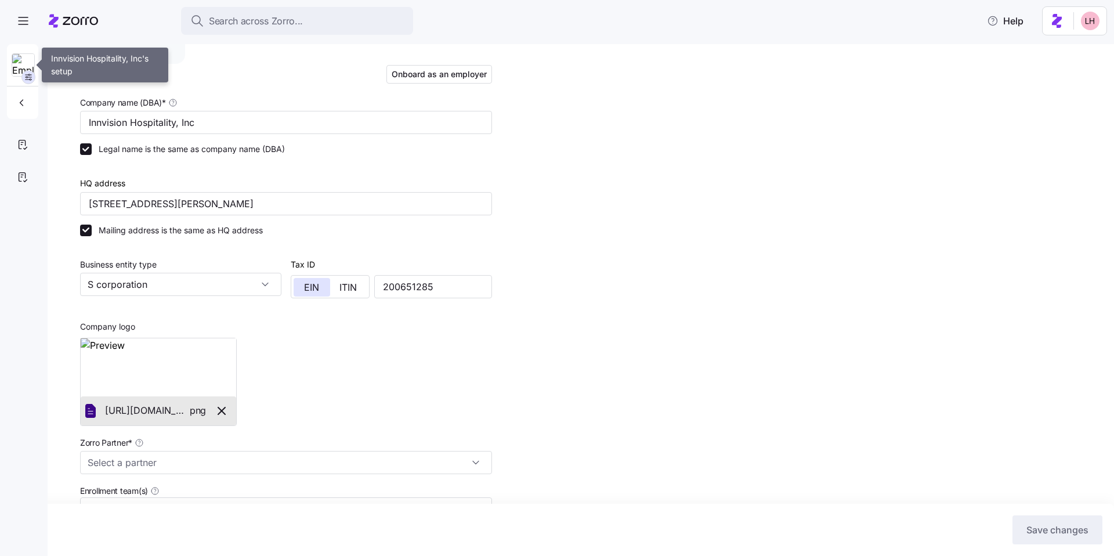
type input "Zorro"
type input "MMA"
click at [406, 89] on div "Setup Onboard as an employer Company name (DBA) * Innvision Hospitality, Inc Le…" at bounding box center [286, 392] width 412 height 659
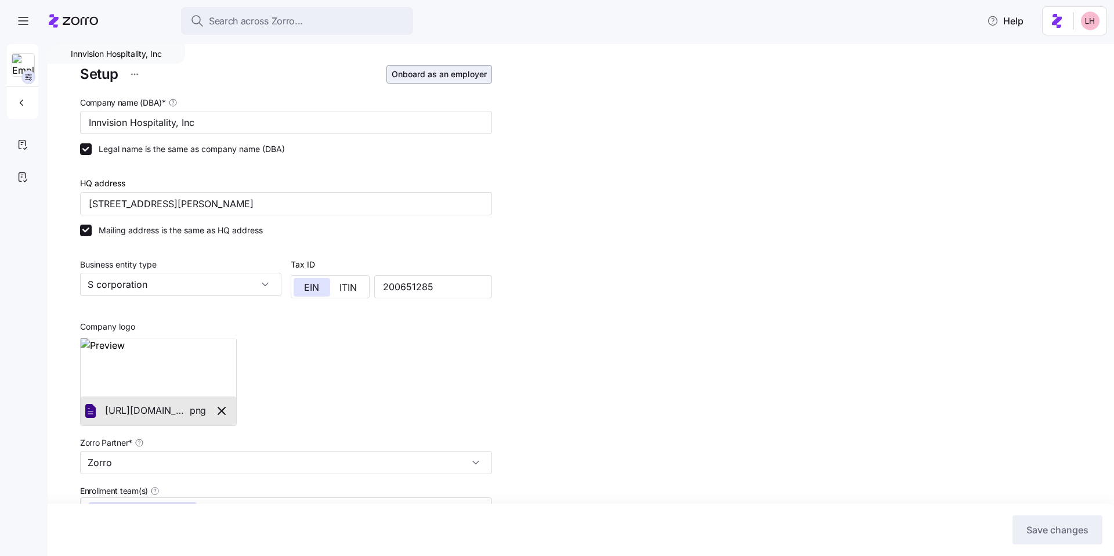
click at [412, 77] on span "Onboard as an employer" at bounding box center [439, 74] width 95 height 12
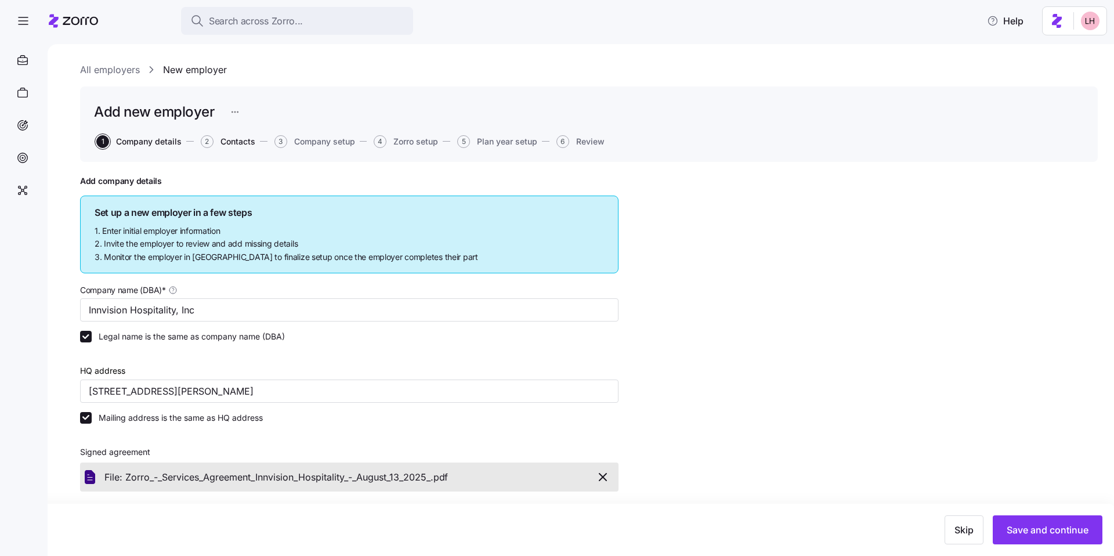
click at [225, 140] on span "Contacts" at bounding box center [237, 141] width 35 height 8
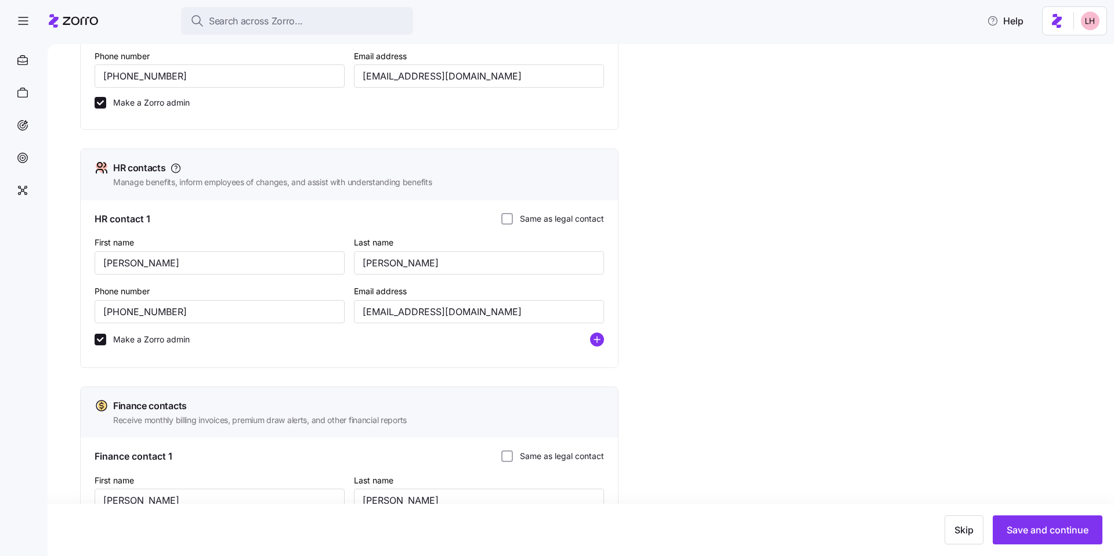
scroll to position [389, 0]
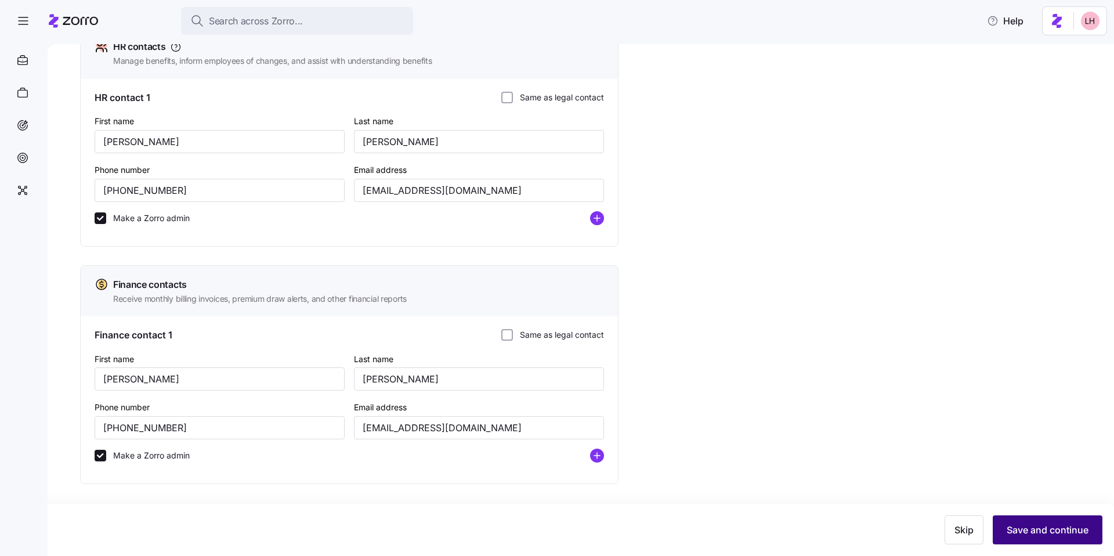
click at [1033, 540] on button "Save and continue" at bounding box center [1048, 529] width 110 height 29
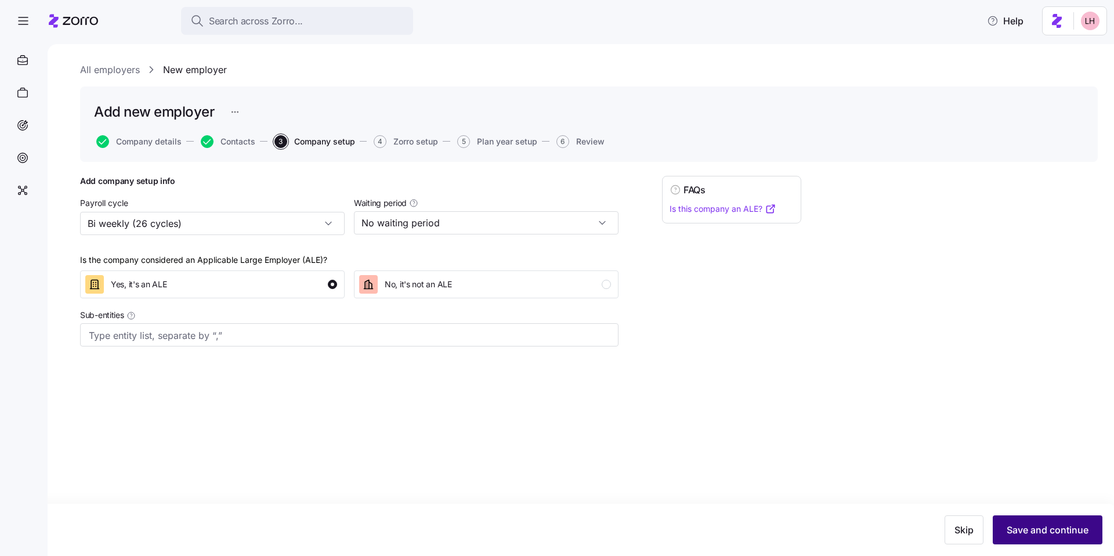
click at [1051, 540] on button "Save and continue" at bounding box center [1048, 529] width 110 height 29
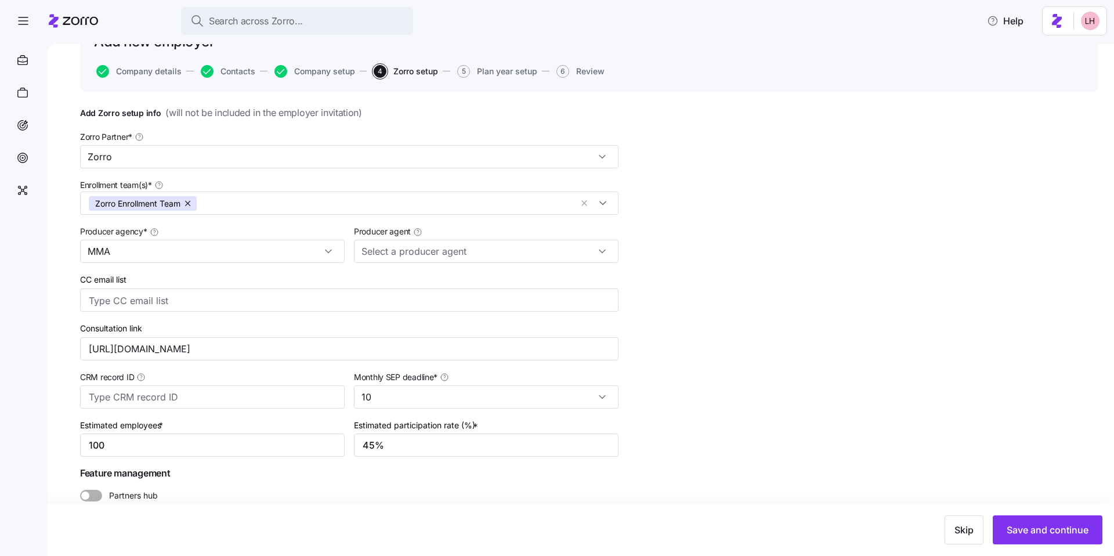
scroll to position [113, 0]
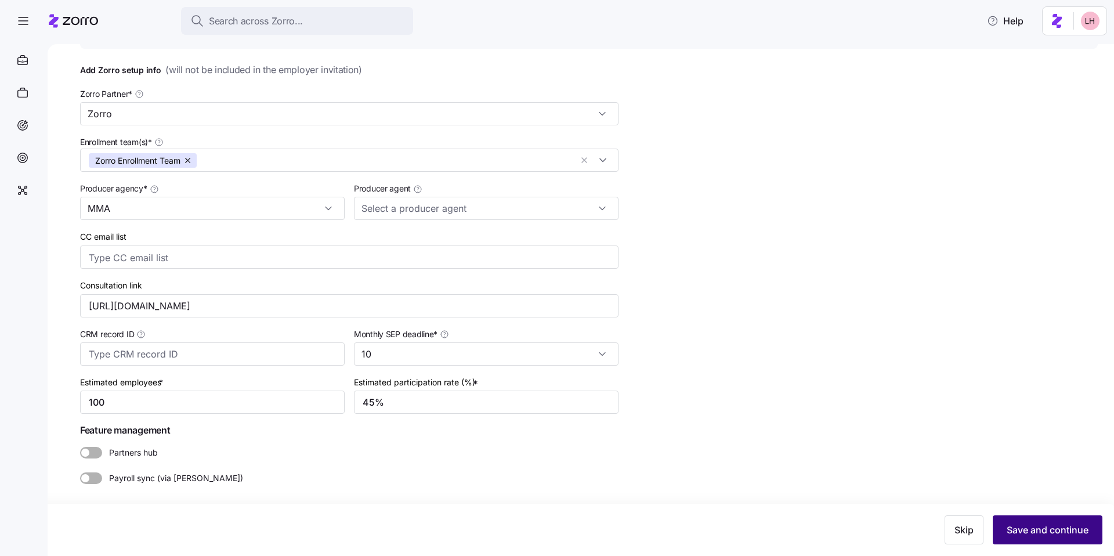
click at [1047, 528] on span "Save and continue" at bounding box center [1048, 530] width 82 height 14
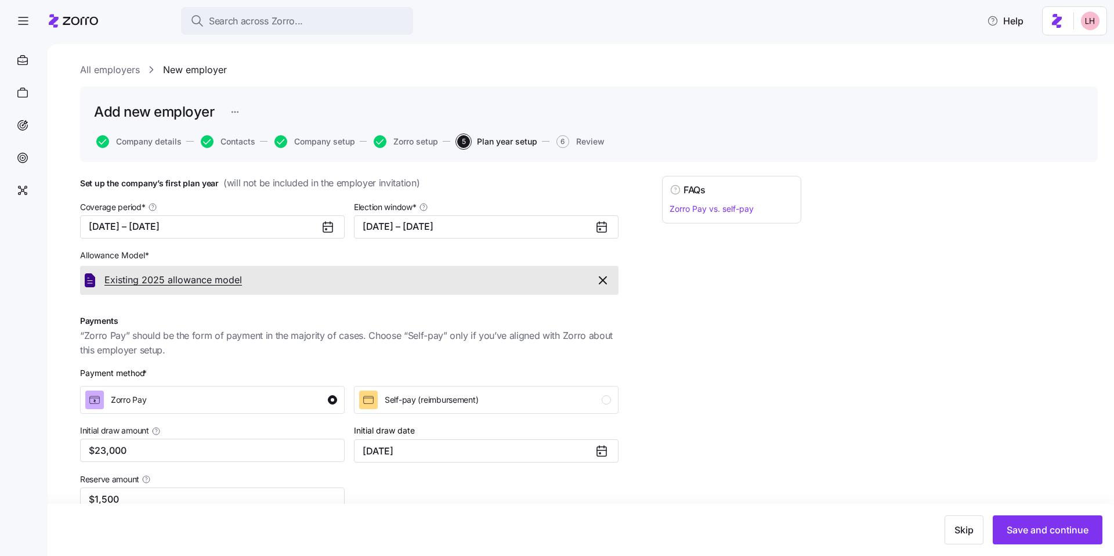
click at [189, 280] on span "Existing 2025 allowance model" at bounding box center [172, 280] width 137 height 15
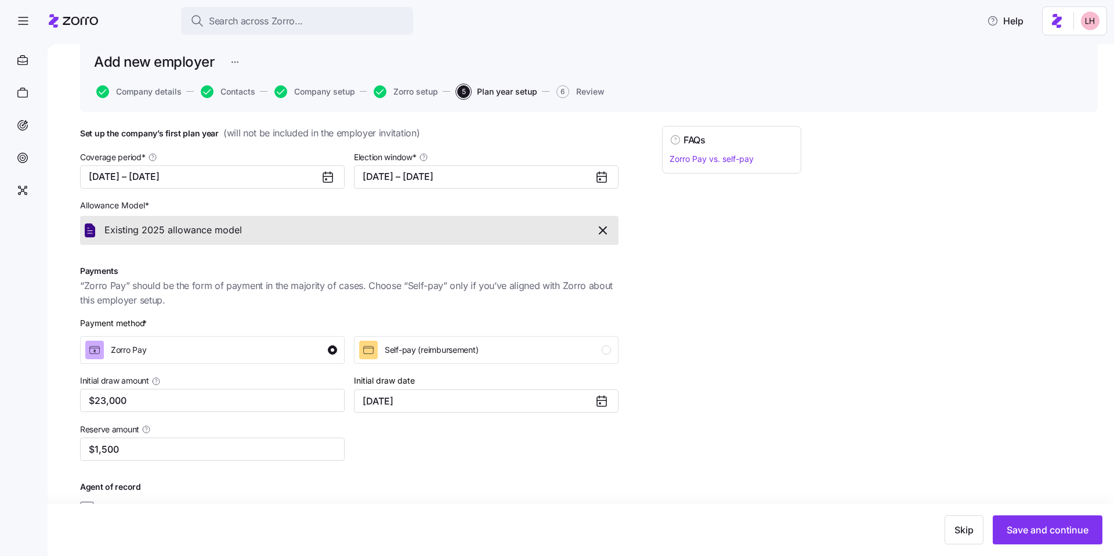
scroll to position [81, 0]
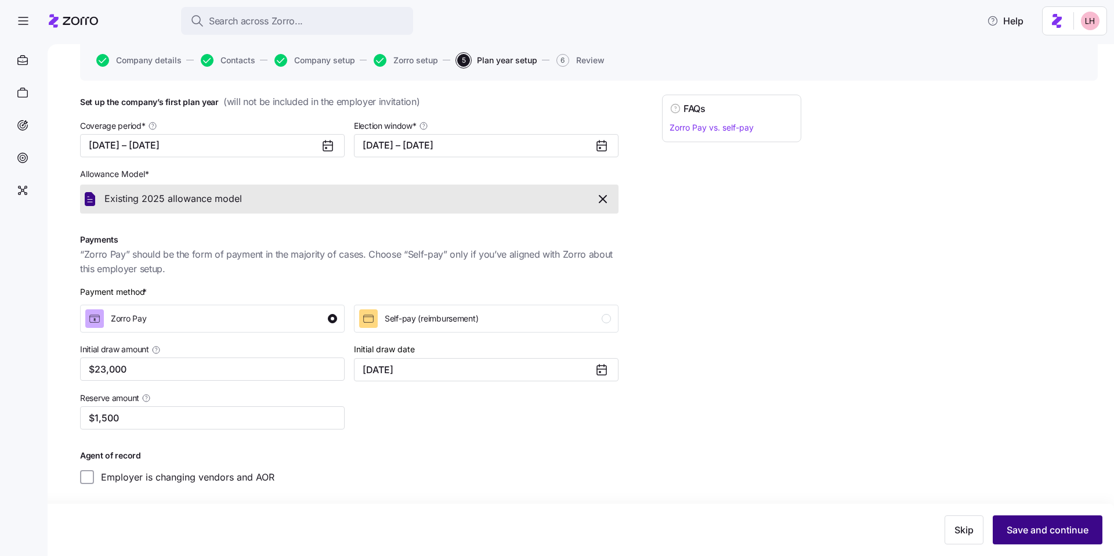
click at [1036, 521] on button "Save and continue" at bounding box center [1048, 529] width 110 height 29
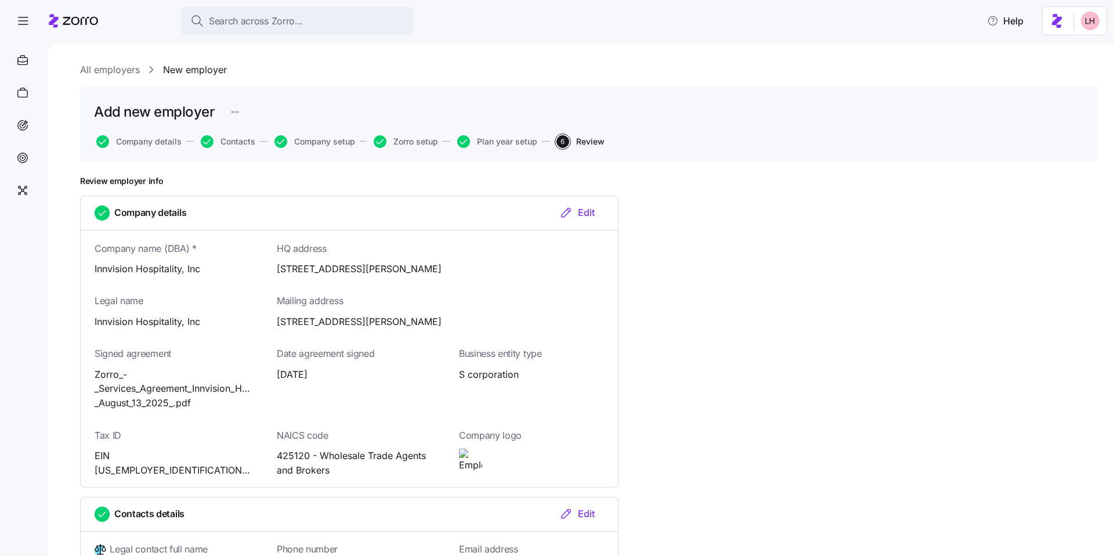
click at [560, 140] on span "6" at bounding box center [562, 141] width 13 height 13
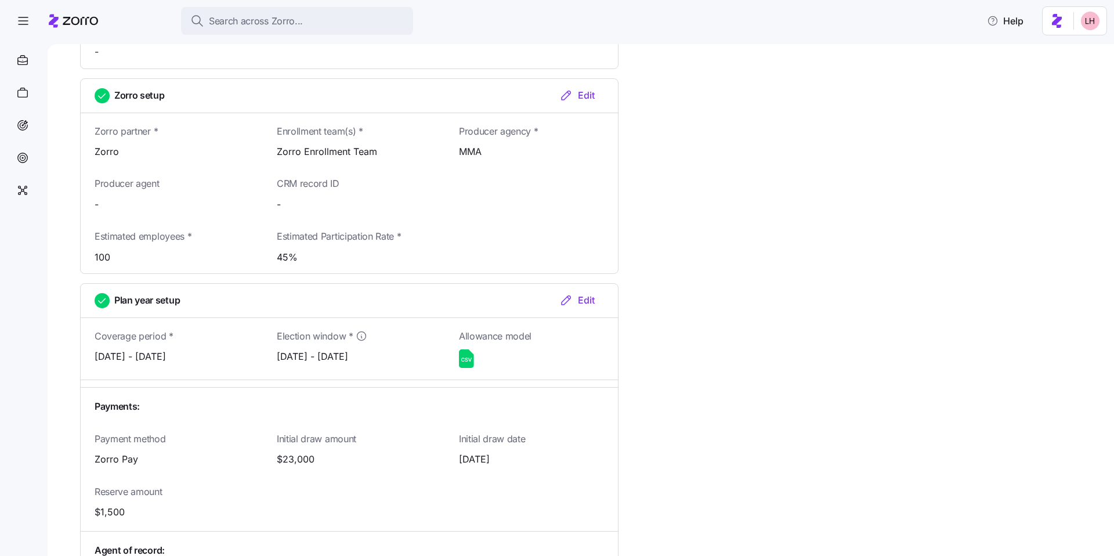
scroll to position [1092, 0]
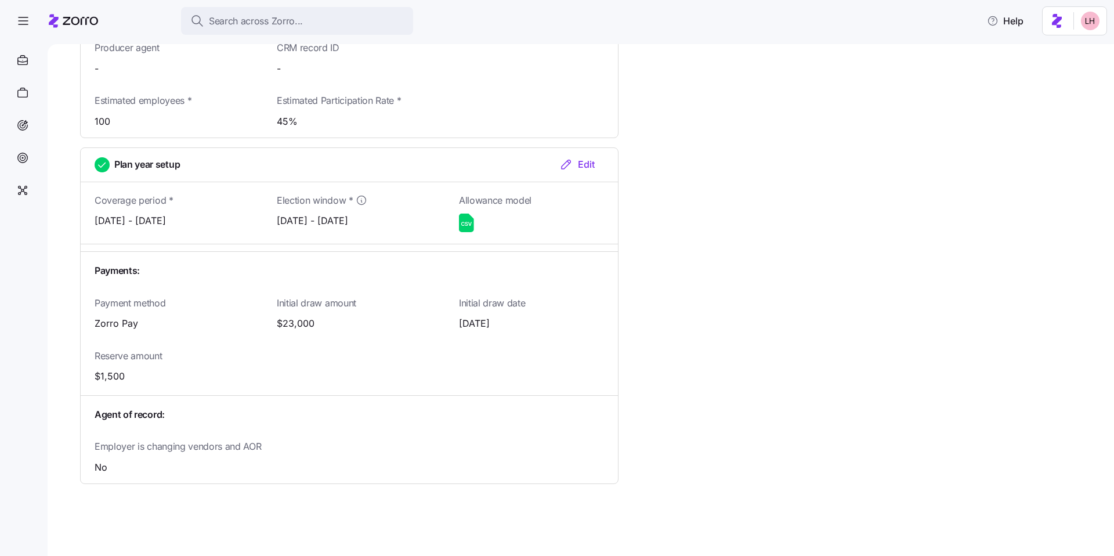
click at [610, 404] on div "Agent of record:" at bounding box center [349, 415] width 546 height 24
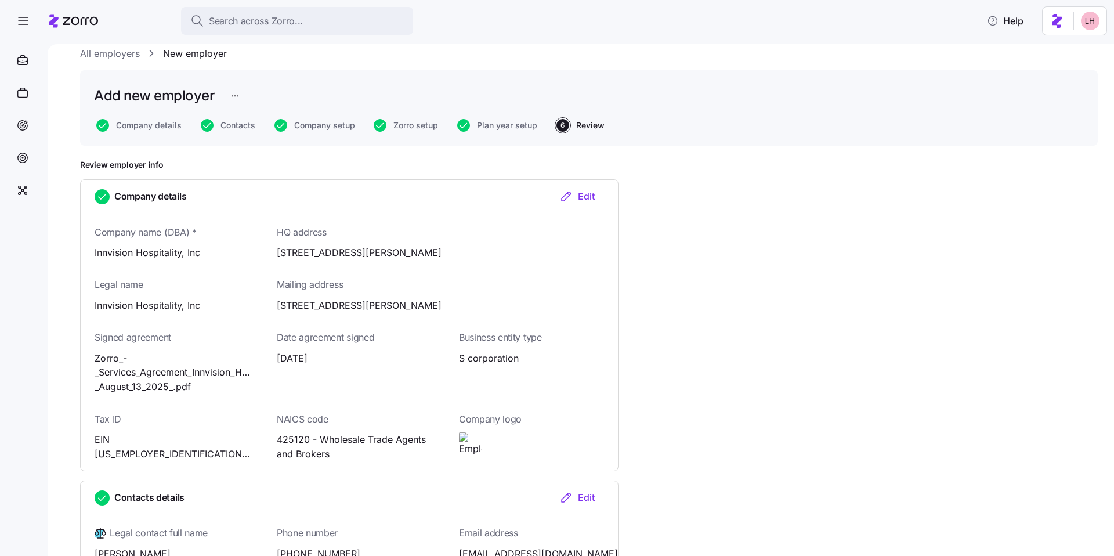
scroll to position [0, 0]
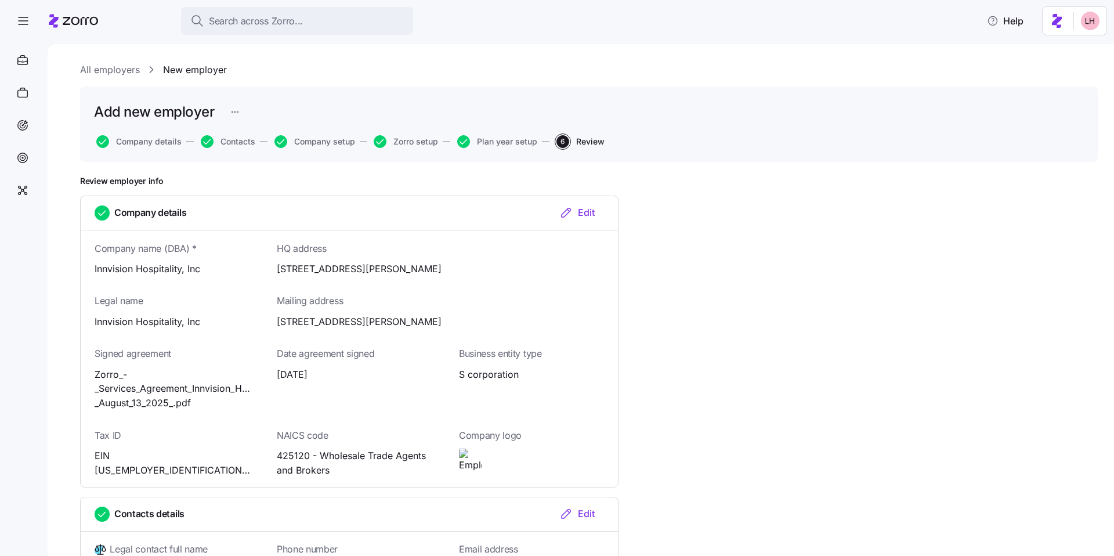
click at [236, 110] on html "Search across Zorro... Help All employers New employer Add new employer Company…" at bounding box center [557, 274] width 1114 height 549
click at [922, 263] on html "Search across Zorro... Help All employers New employer Add new employer Company…" at bounding box center [557, 274] width 1114 height 549
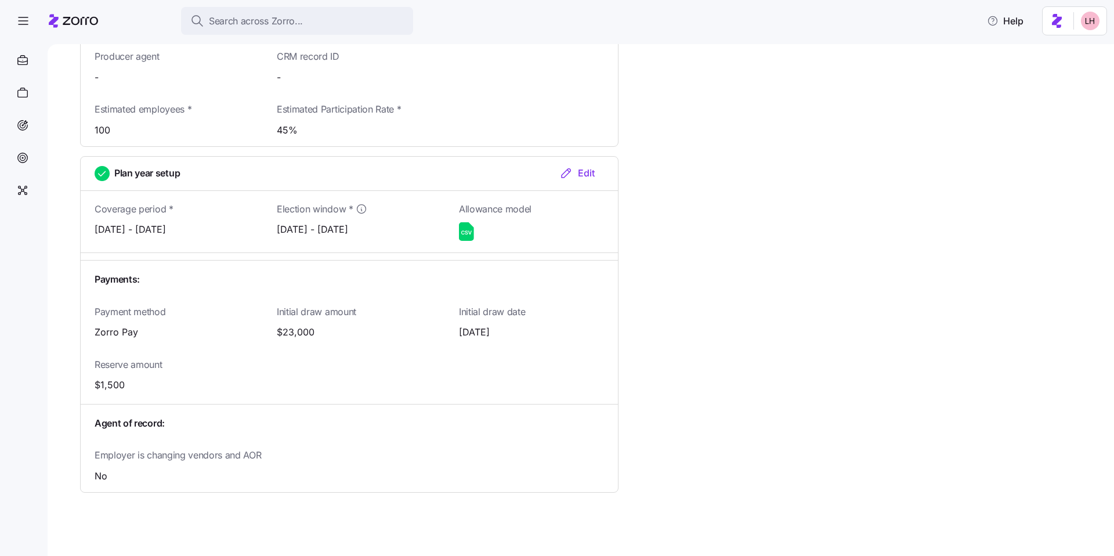
scroll to position [1092, 0]
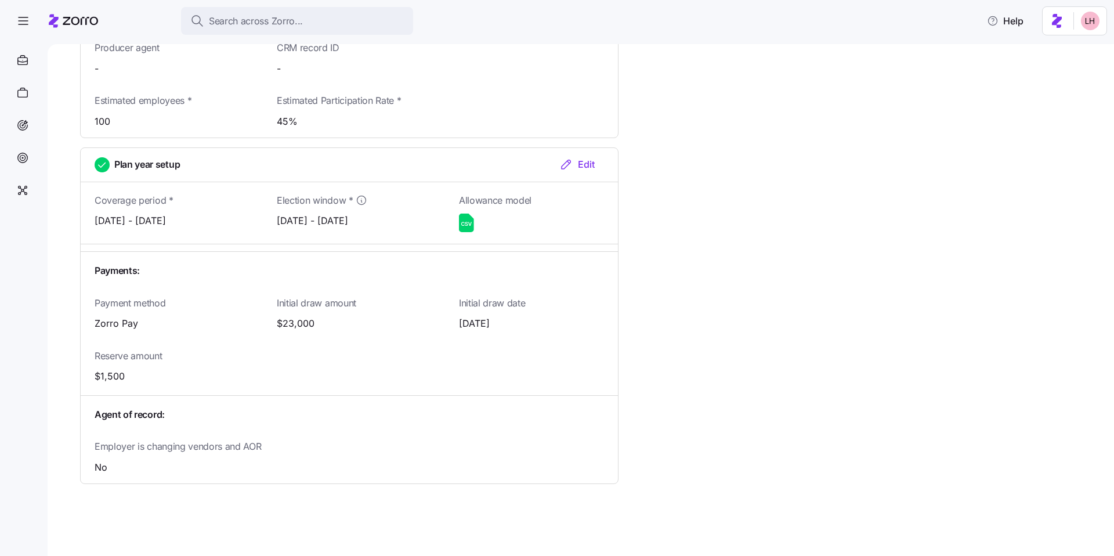
click at [580, 162] on div "Edit" at bounding box center [576, 164] width 35 height 14
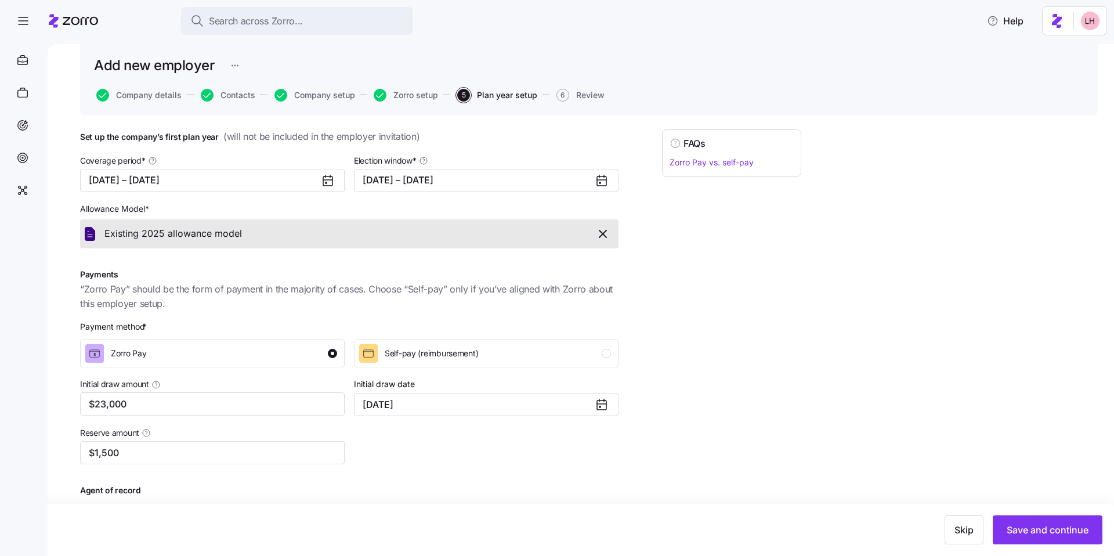
scroll to position [81, 0]
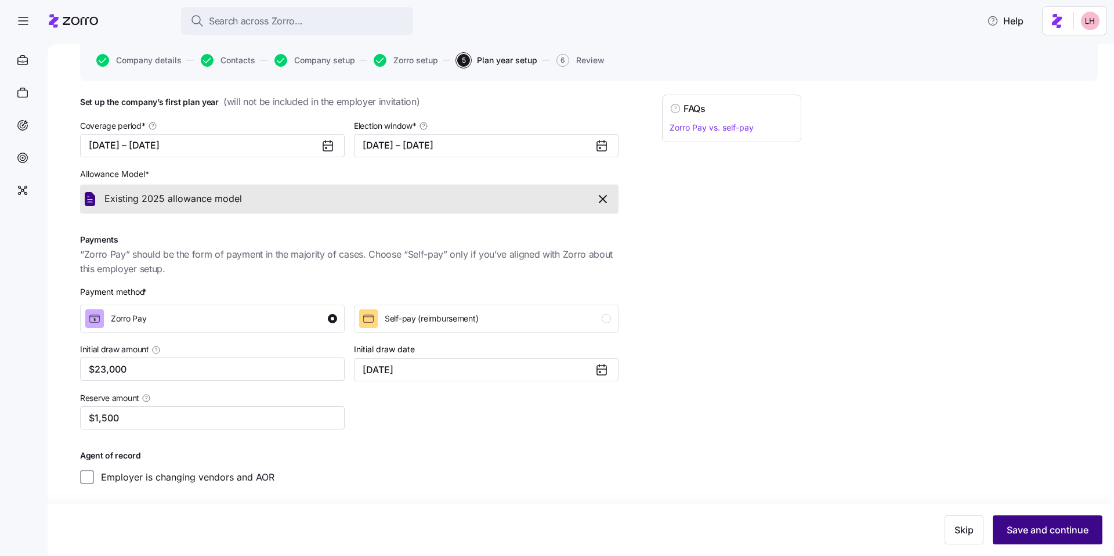
click at [1036, 523] on span "Save and continue" at bounding box center [1048, 530] width 82 height 14
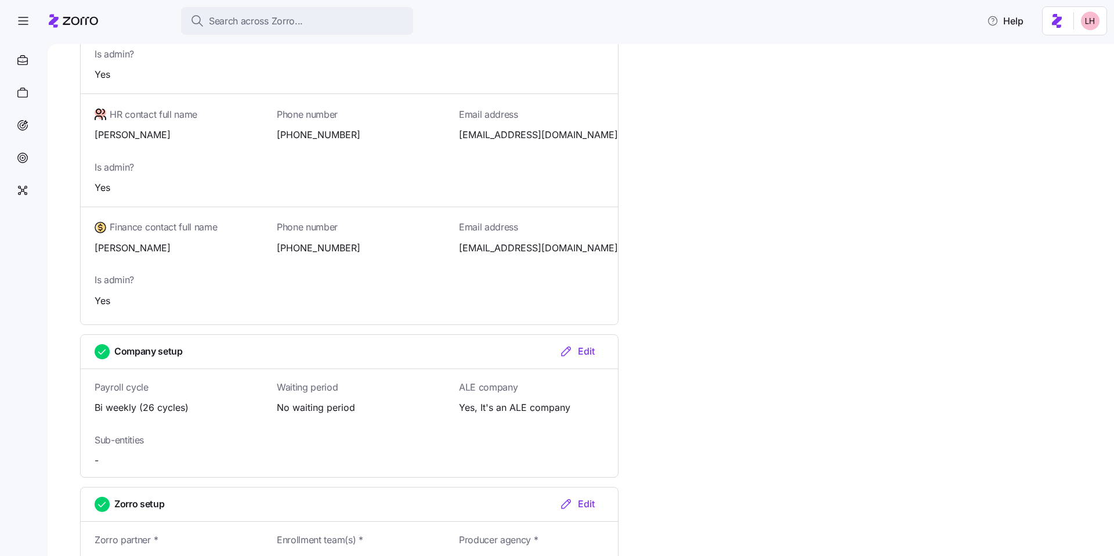
scroll to position [1092, 0]
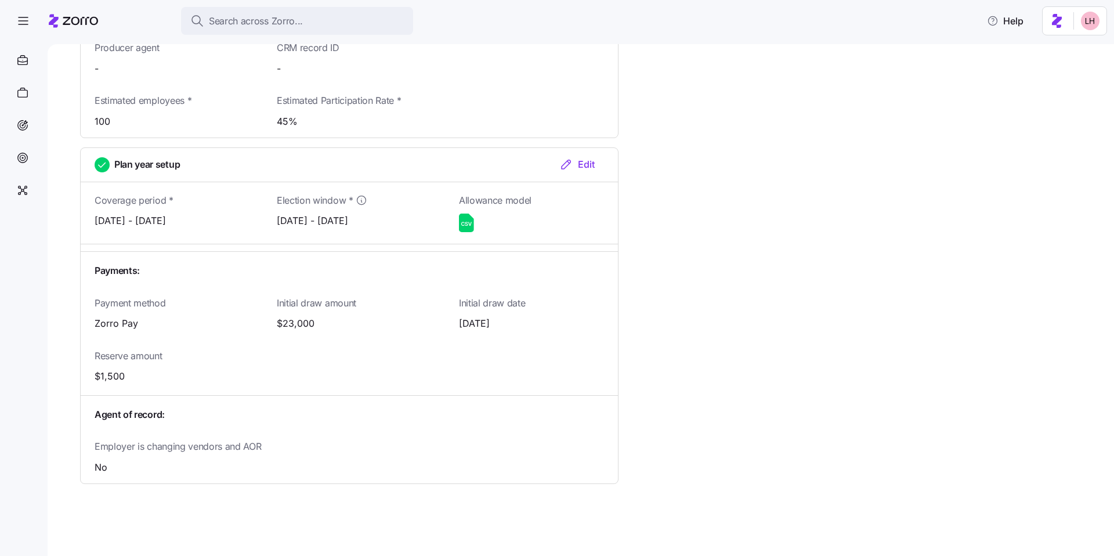
drag, startPoint x: 61, startPoint y: 165, endPoint x: 53, endPoint y: 166, distance: 7.6
click at [61, 166] on div "All employers New employer Add new employer Company details Contacts Company se…" at bounding box center [581, 300] width 1066 height 512
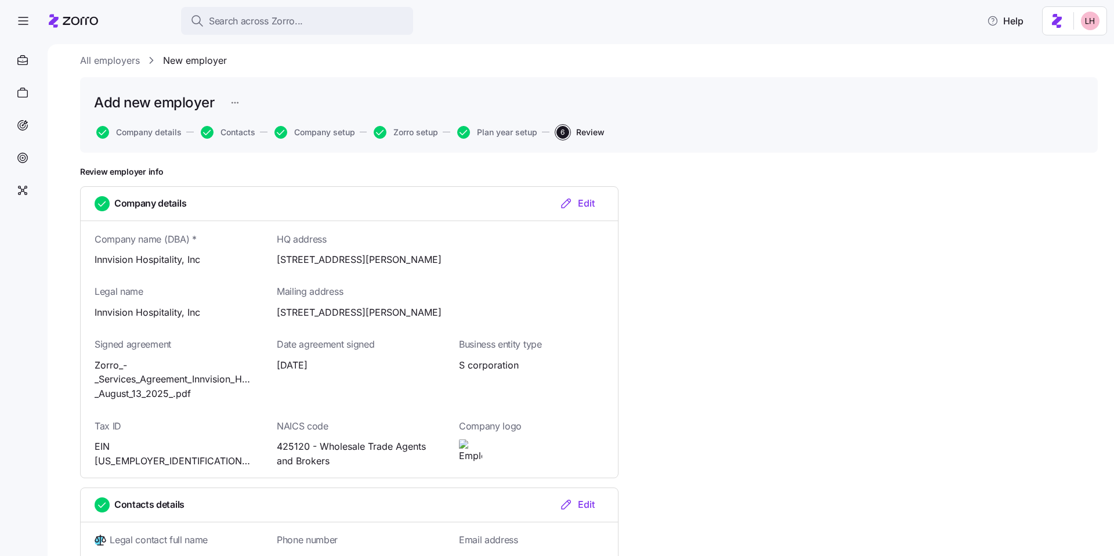
scroll to position [0, 0]
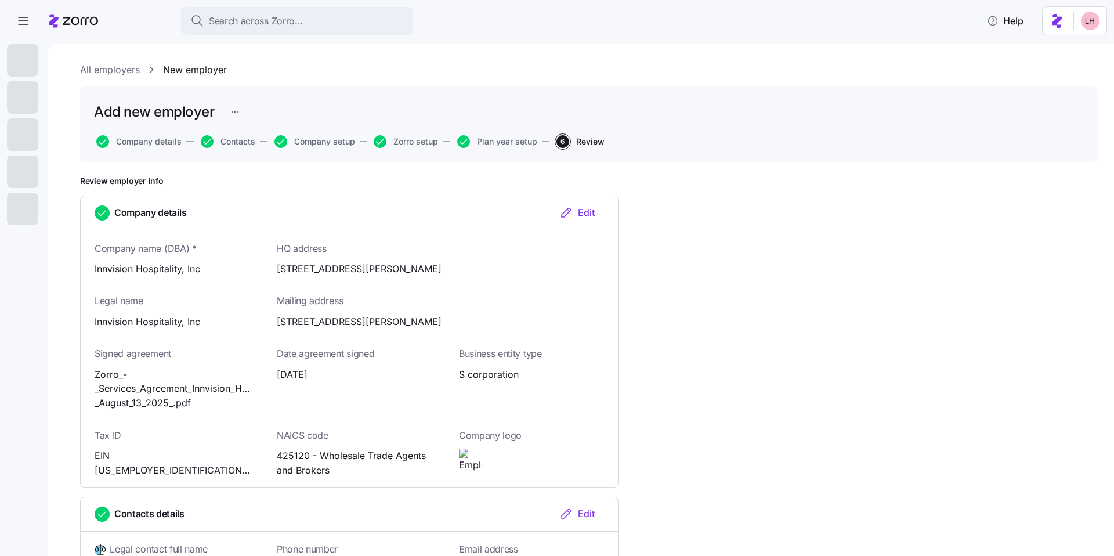
click at [97, 74] on link "All employers" at bounding box center [110, 70] width 60 height 15
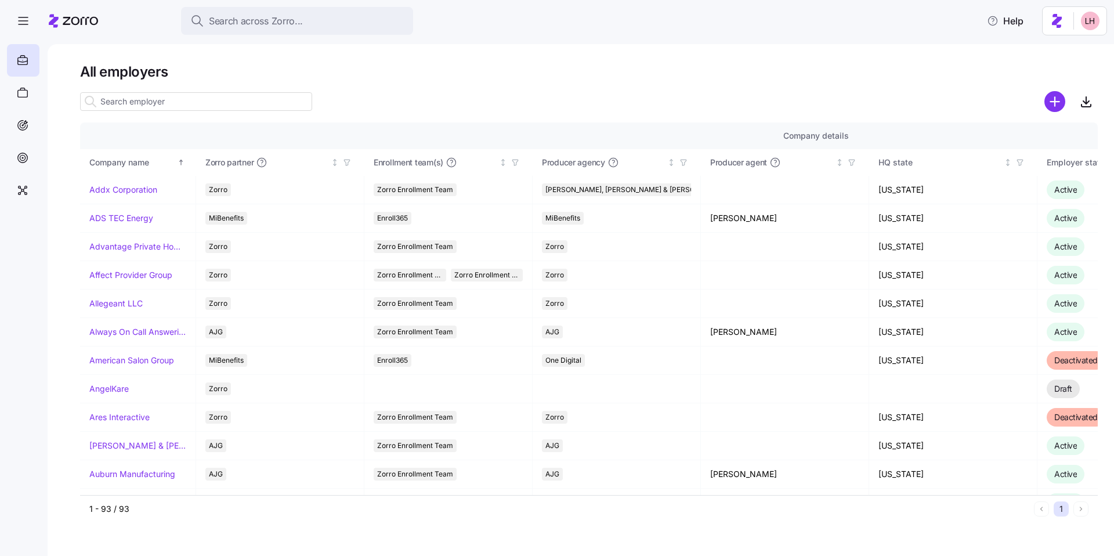
click at [200, 101] on input at bounding box center [196, 101] width 232 height 19
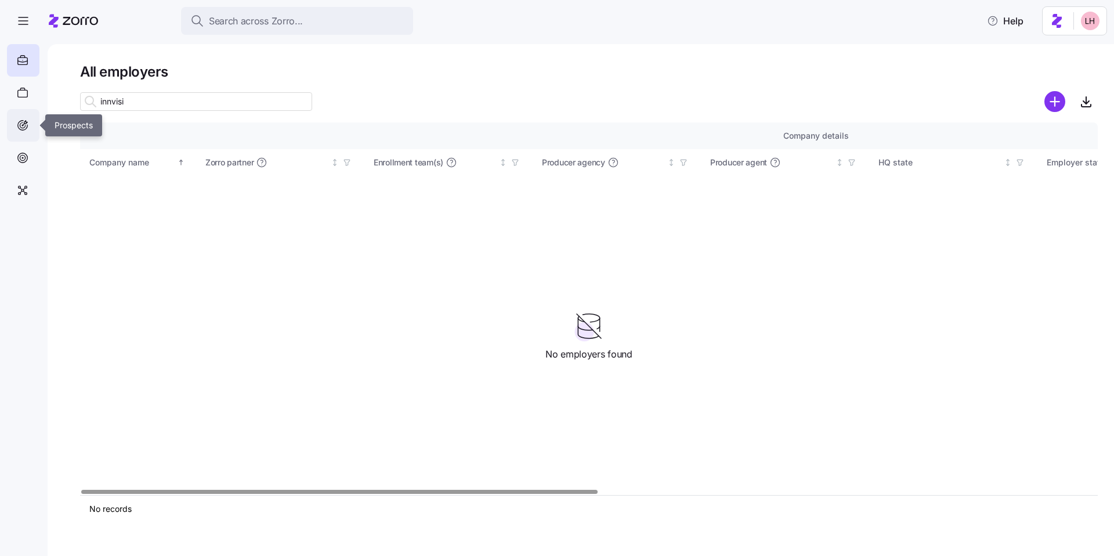
type input "innvisi"
click at [31, 124] on div at bounding box center [23, 125] width 32 height 32
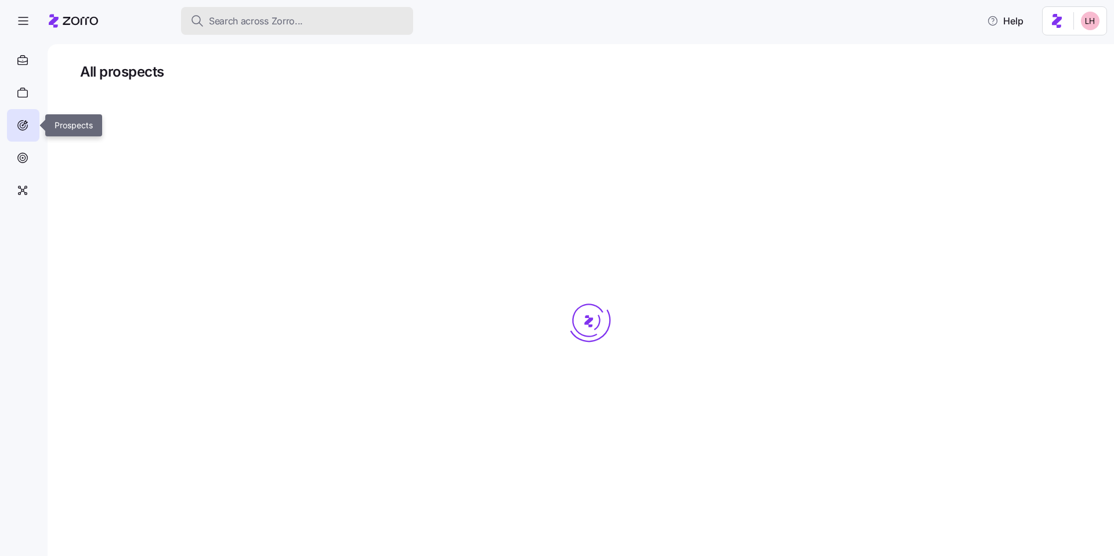
click at [257, 23] on span "Search across Zorro..." at bounding box center [256, 21] width 94 height 15
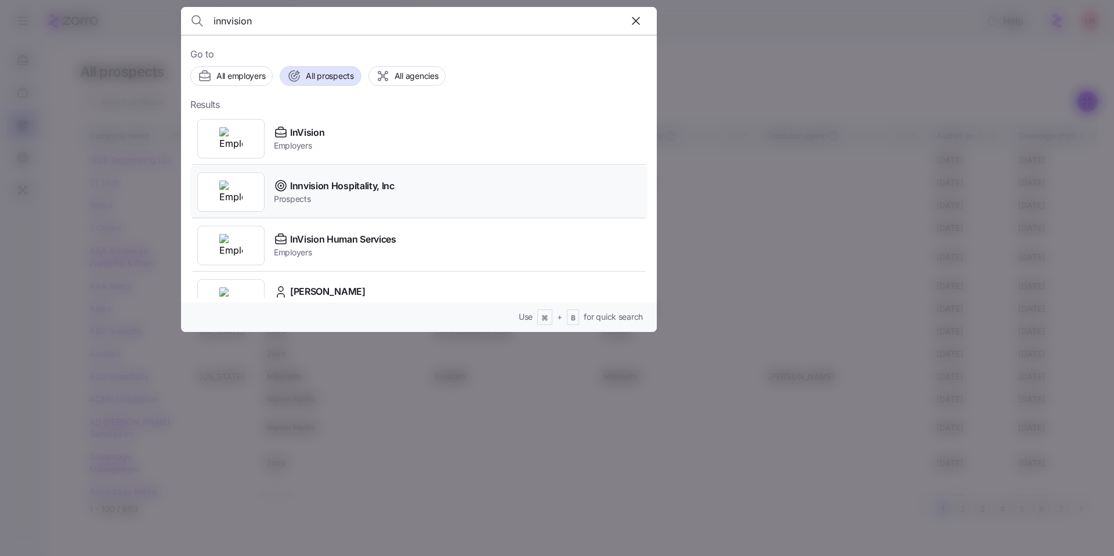
type input "innvision"
click at [358, 180] on span "Innvision Hospitality, Inc" at bounding box center [342, 186] width 104 height 15
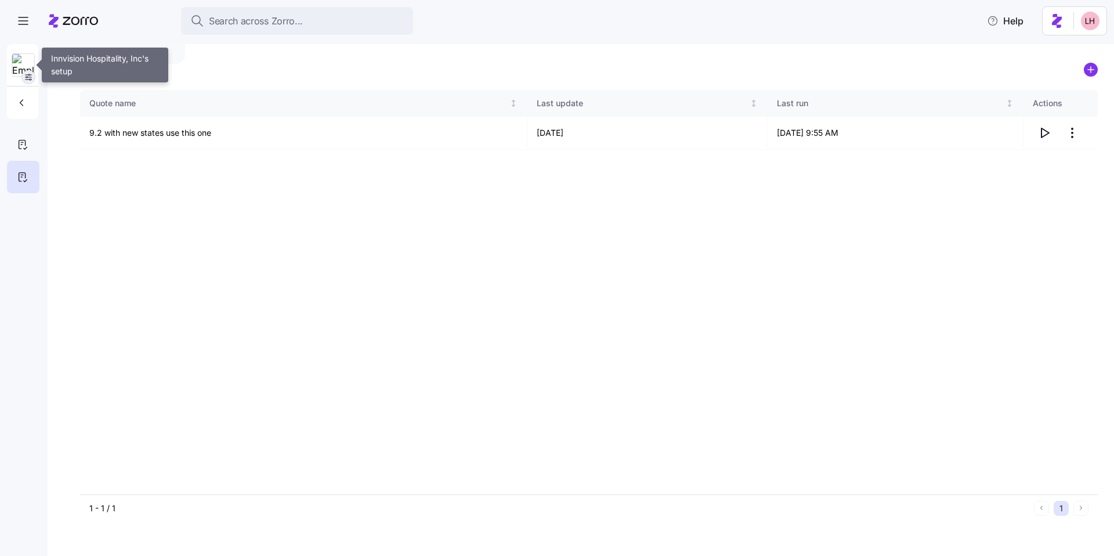
click at [27, 78] on icon "button" at bounding box center [28, 77] width 9 height 9
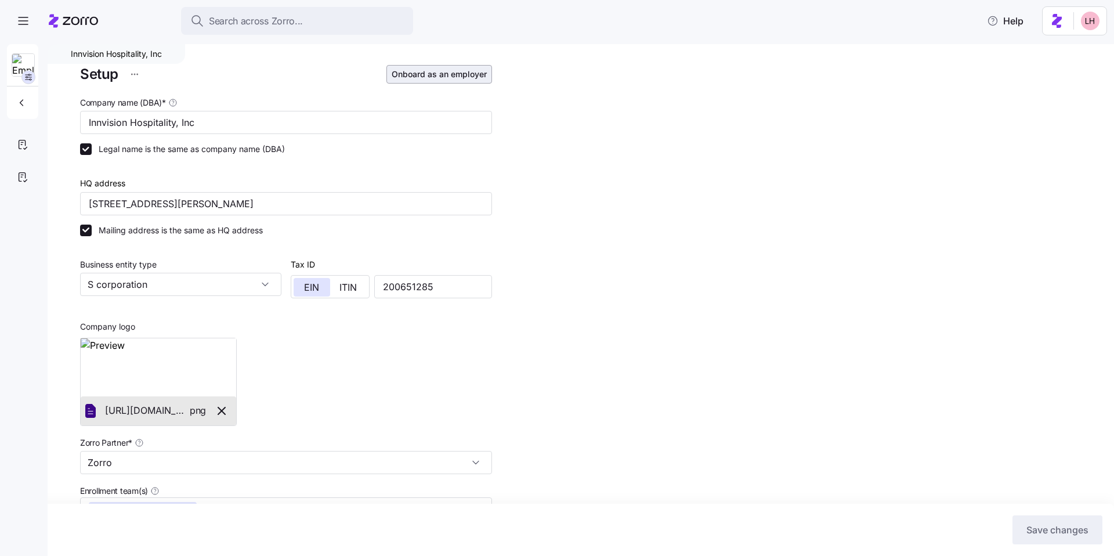
click at [452, 76] on span "Onboard as an employer" at bounding box center [439, 74] width 95 height 12
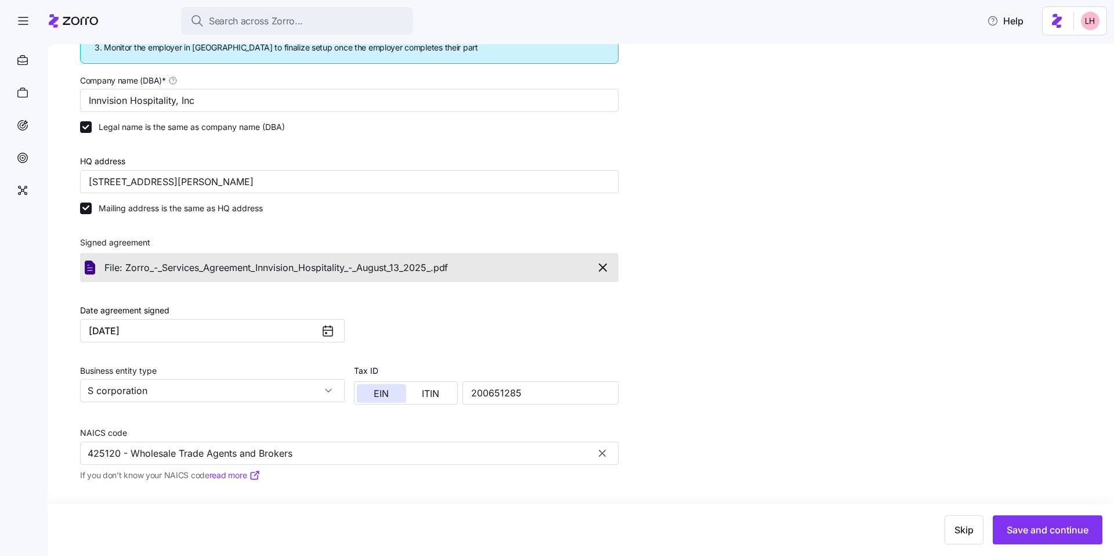
scroll to position [335, 0]
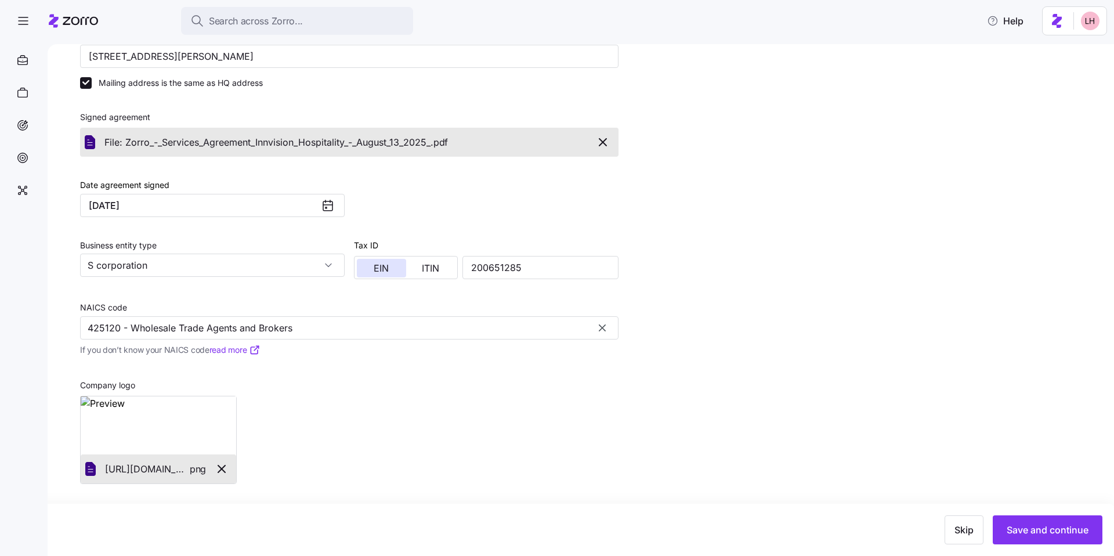
click at [1047, 545] on div "Skip Save and continue" at bounding box center [557, 530] width 1114 height 52
click at [1043, 535] on span "Save and continue" at bounding box center [1048, 530] width 82 height 14
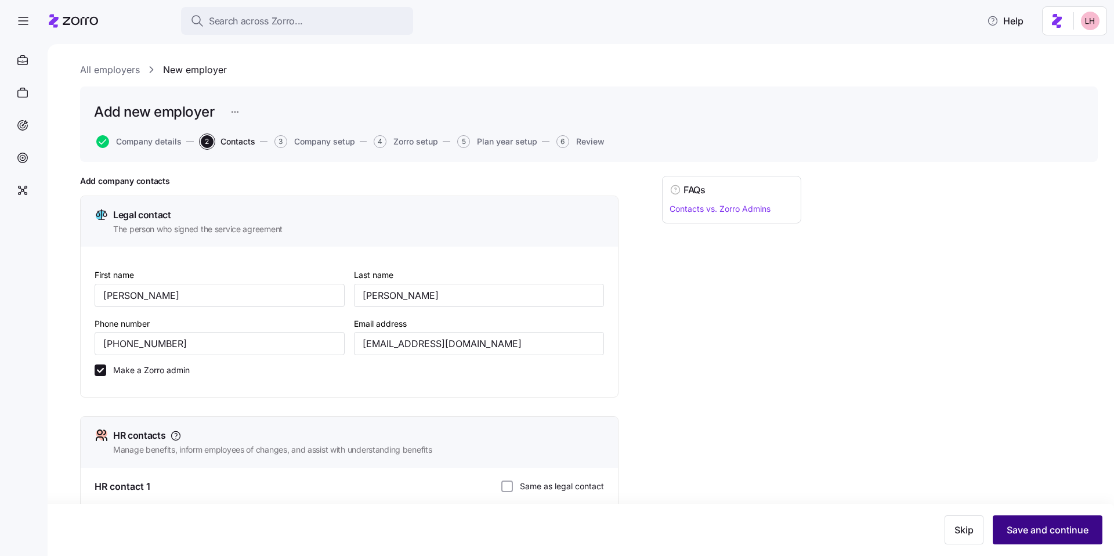
click at [1044, 527] on span "Save and continue" at bounding box center [1048, 530] width 82 height 14
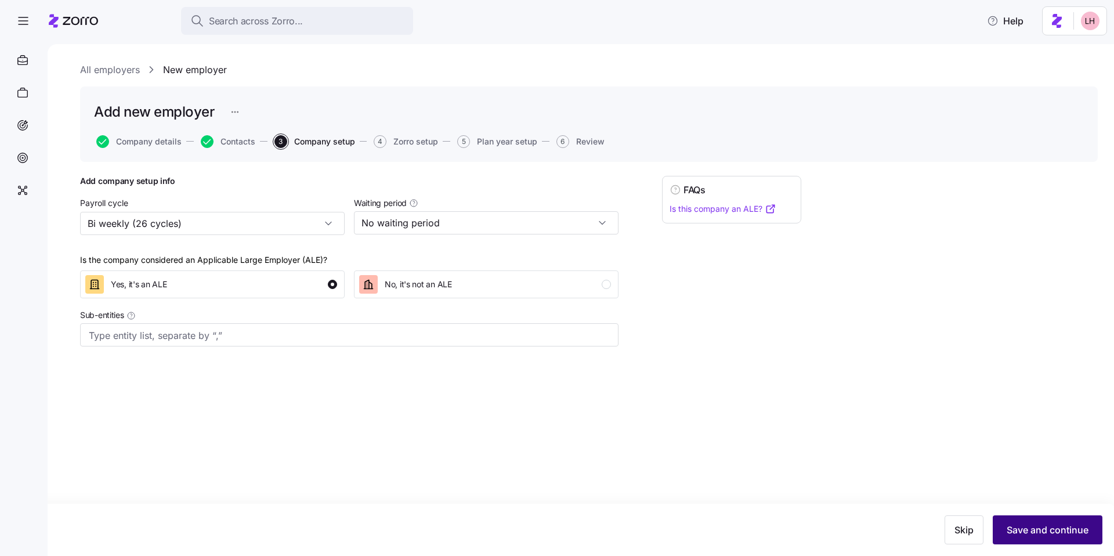
click at [1049, 533] on span "Save and continue" at bounding box center [1048, 530] width 82 height 14
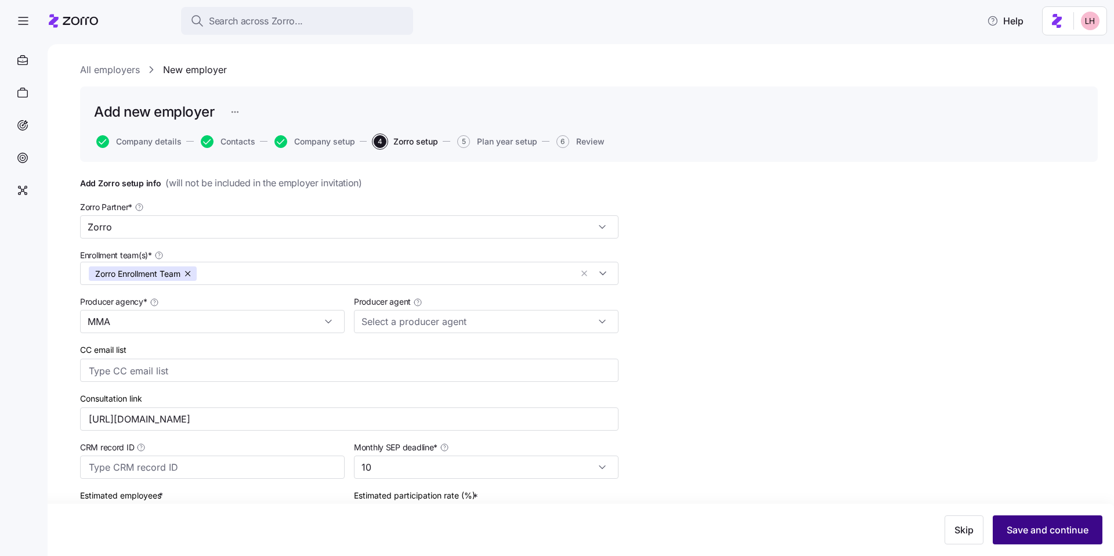
click at [1049, 531] on span "Save and continue" at bounding box center [1048, 530] width 82 height 14
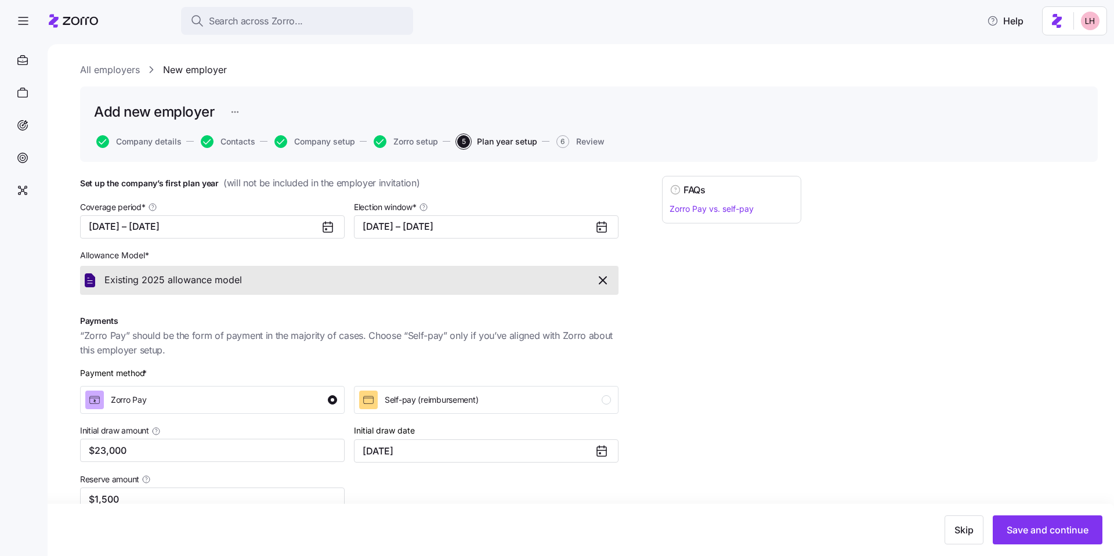
click at [1049, 531] on span "Save and continue" at bounding box center [1048, 530] width 82 height 14
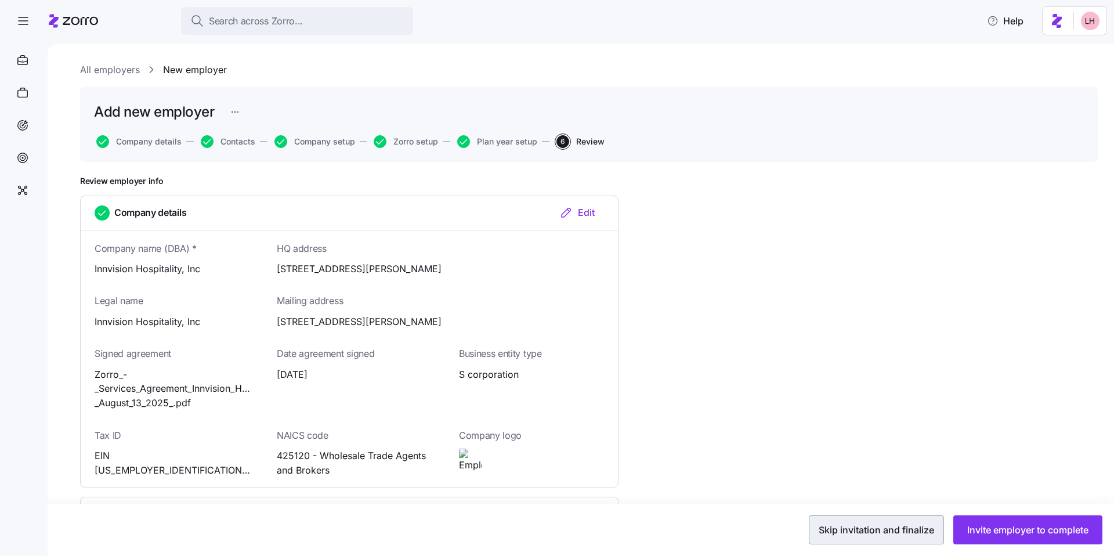
click at [893, 526] on span "Skip invitation and finalize" at bounding box center [876, 530] width 115 height 14
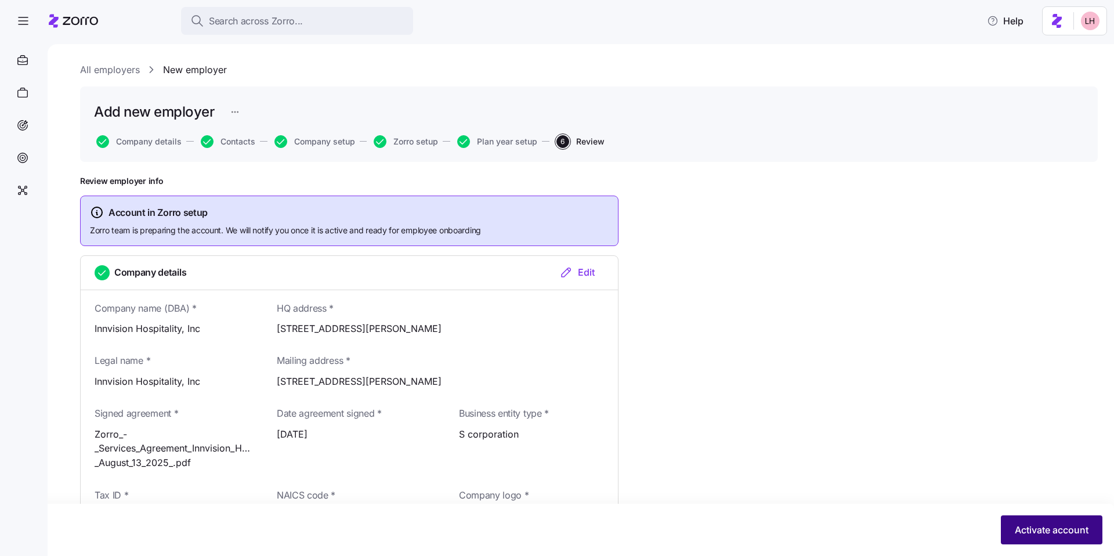
click at [1055, 526] on span "Activate account" at bounding box center [1052, 530] width 74 height 14
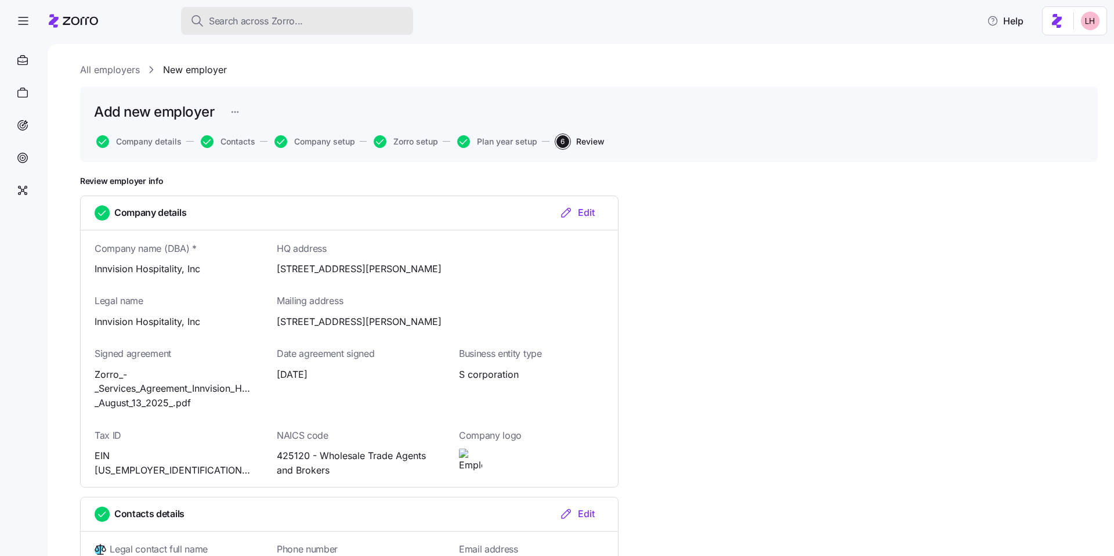
click at [261, 23] on span "Search across Zorro..." at bounding box center [256, 21] width 94 height 15
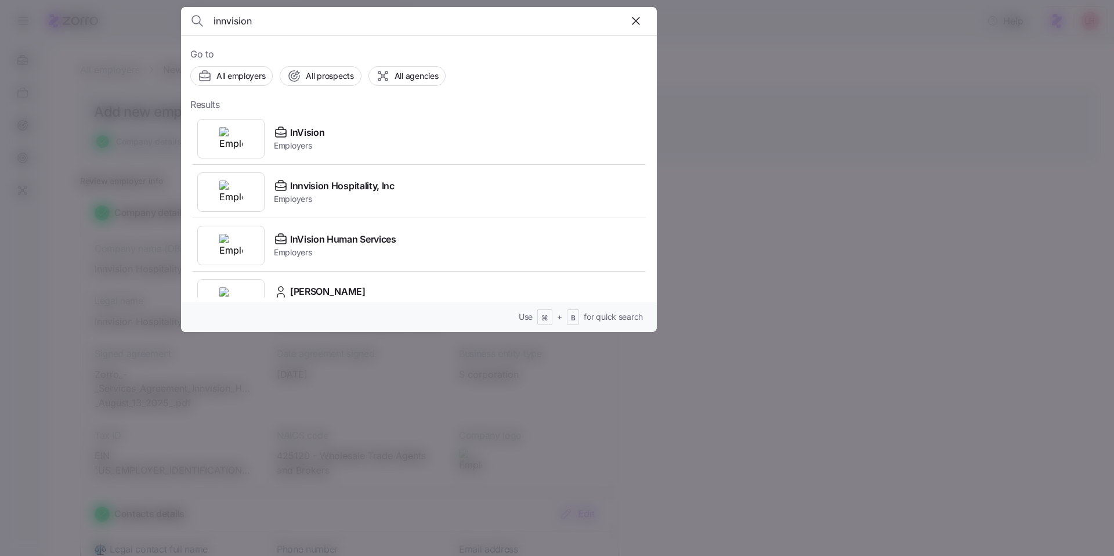
type input "innvision"
click at [801, 207] on div at bounding box center [557, 278] width 1114 height 556
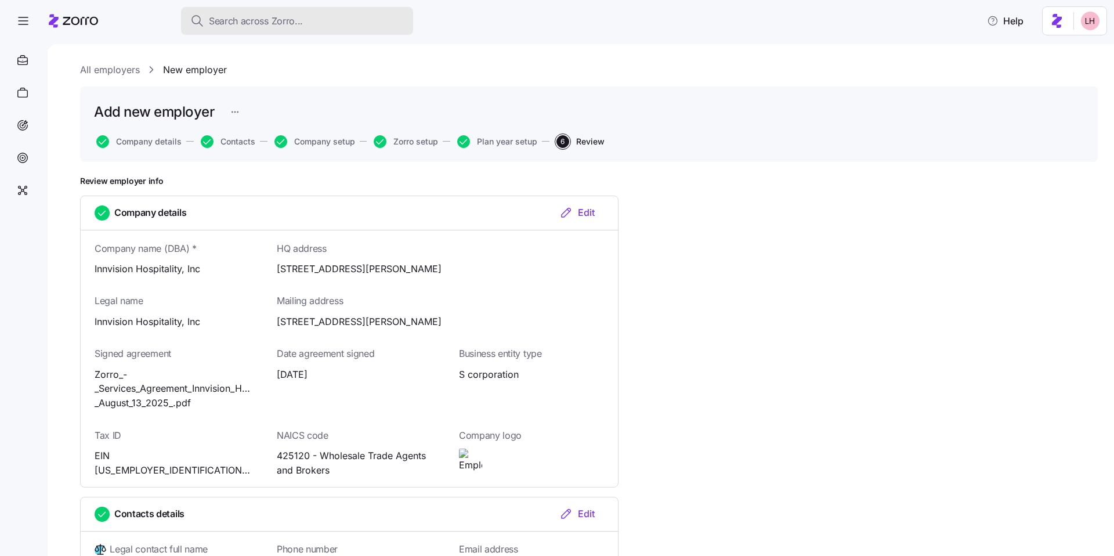
click at [285, 25] on span "Search across Zorro..." at bounding box center [256, 21] width 94 height 15
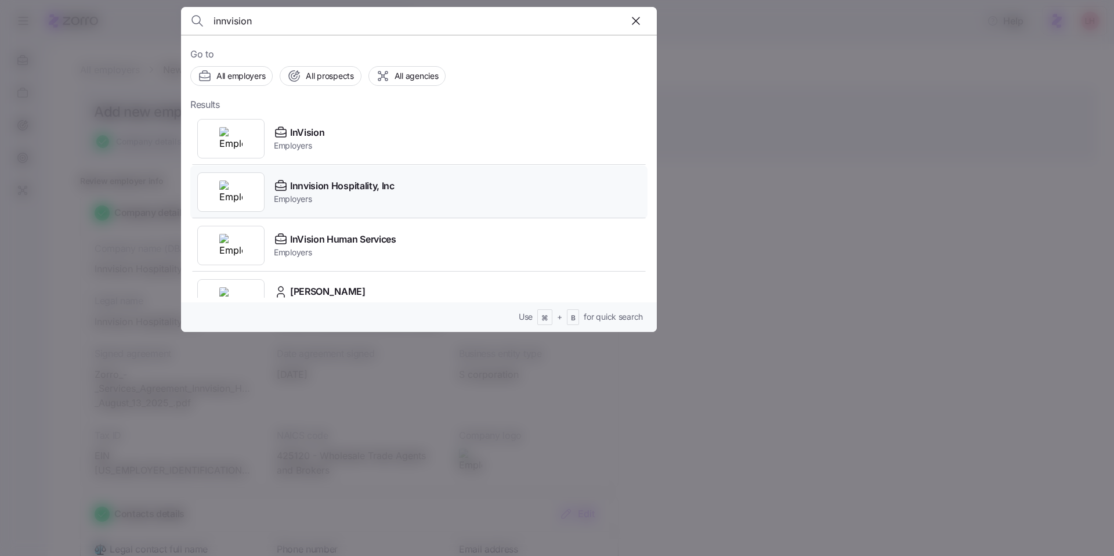
click at [361, 191] on span "Innvision Hospitality, Inc" at bounding box center [342, 186] width 104 height 15
